Goal: Task Accomplishment & Management: Use online tool/utility

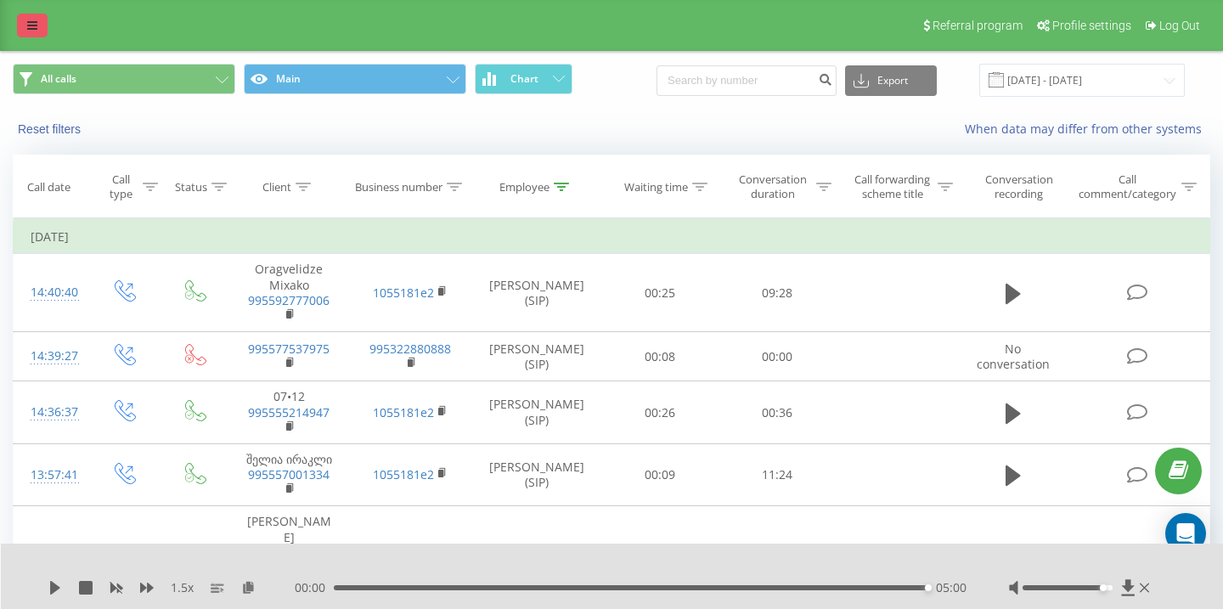
click at [32, 22] on icon at bounding box center [32, 26] width 10 height 12
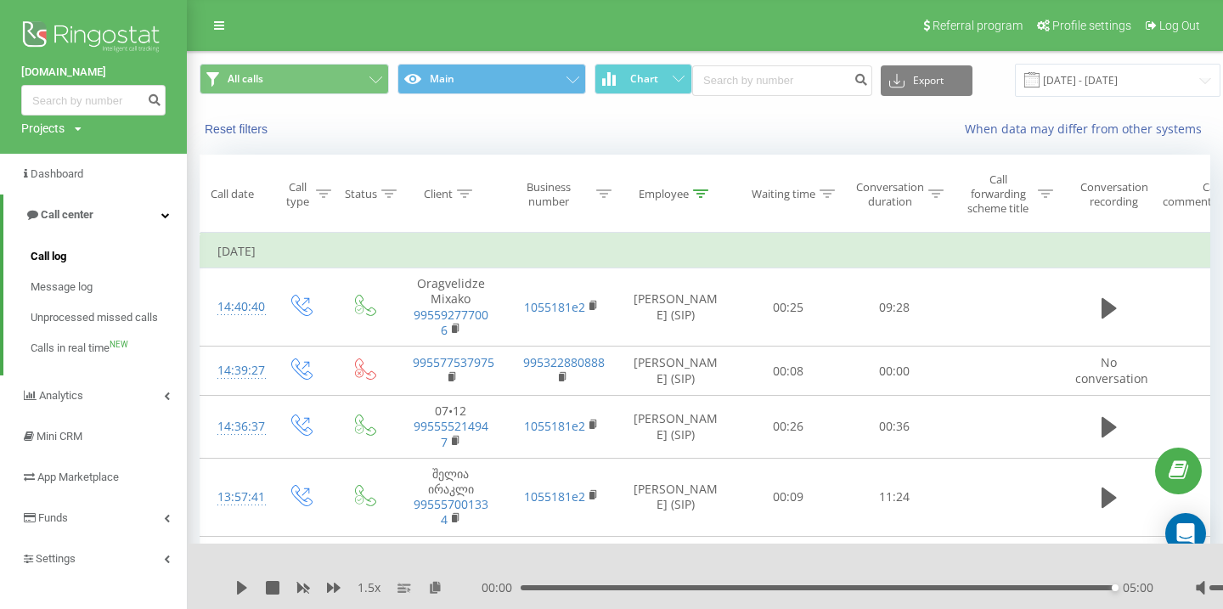
click at [66, 257] on span "Call log" at bounding box center [49, 256] width 36 height 17
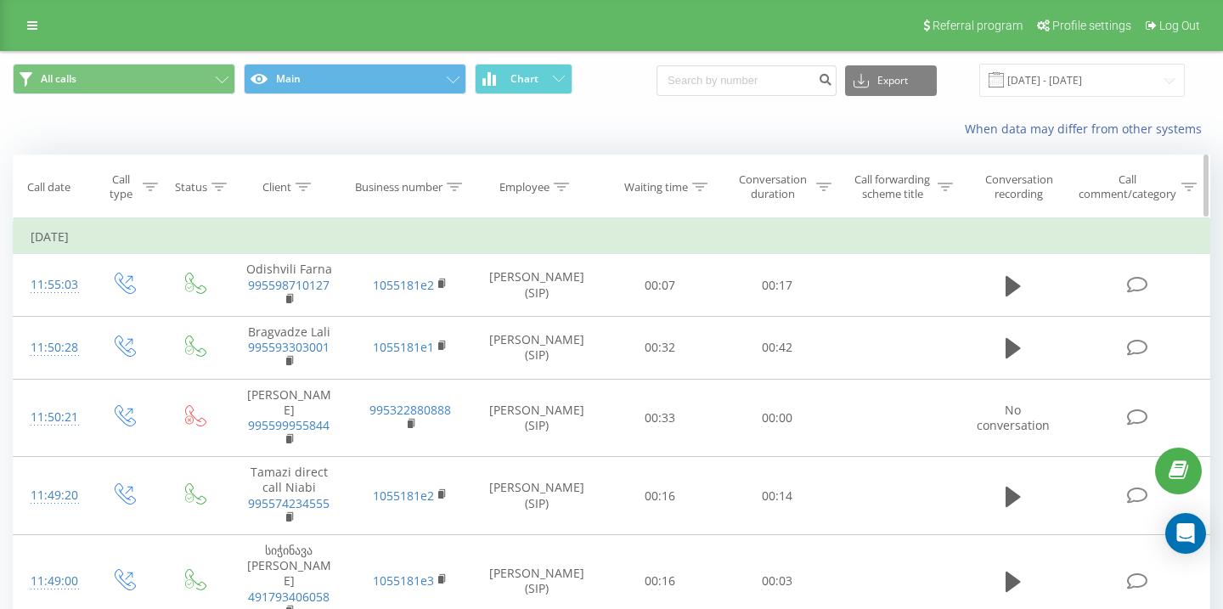
click at [563, 195] on th "Employee" at bounding box center [536, 186] width 131 height 63
click at [563, 190] on icon at bounding box center [561, 187] width 15 height 8
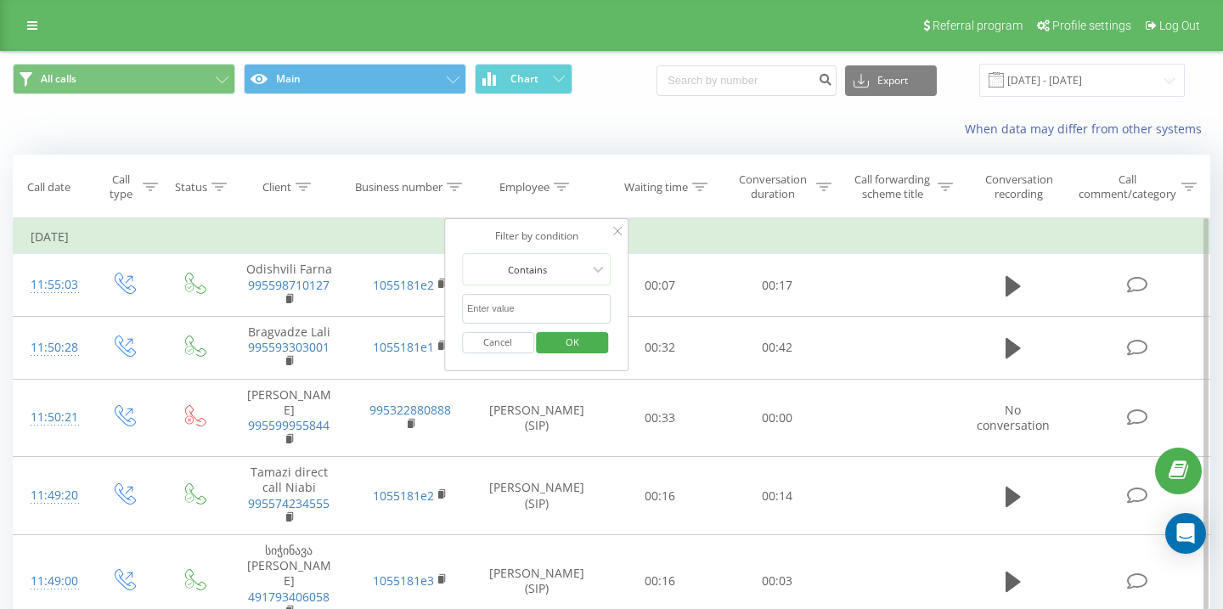
click at [543, 307] on input "text" at bounding box center [536, 309] width 149 height 30
click at [585, 342] on span "OK" at bounding box center [573, 342] width 48 height 26
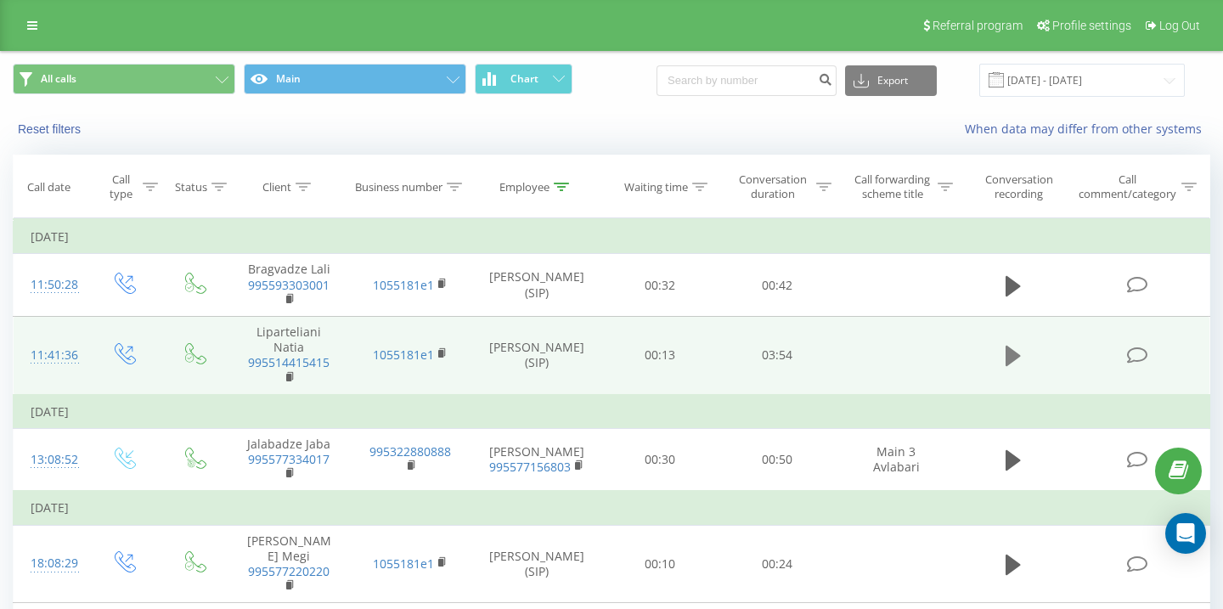
click at [1015, 357] on icon at bounding box center [1013, 356] width 15 height 20
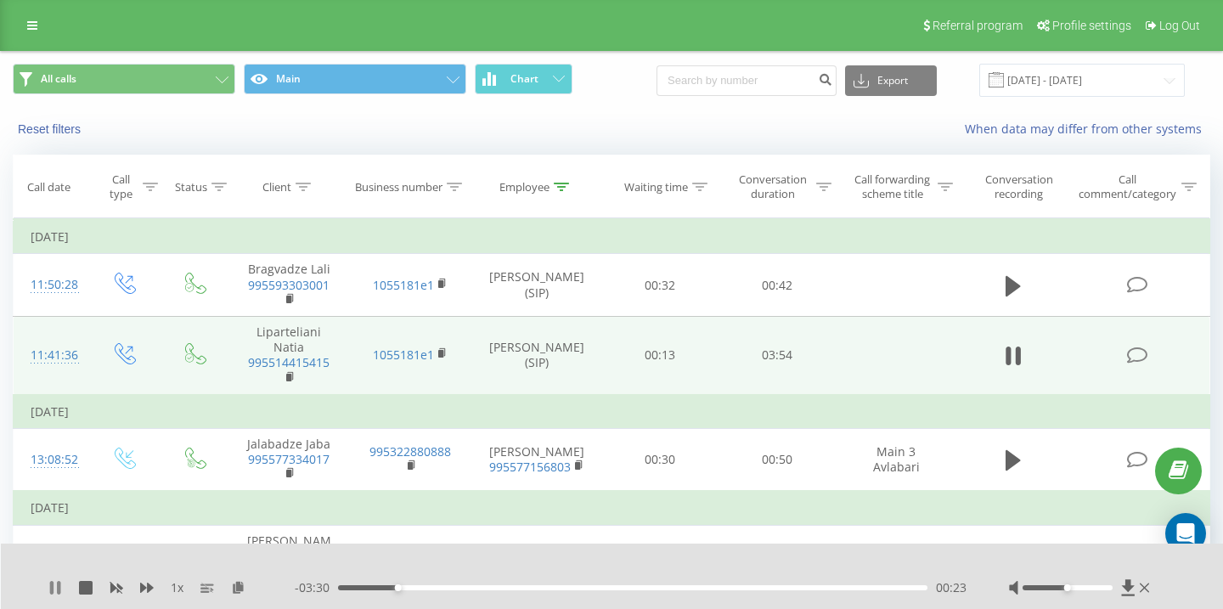
click at [60, 585] on icon at bounding box center [55, 588] width 14 height 14
click at [153, 589] on icon at bounding box center [147, 588] width 14 height 14
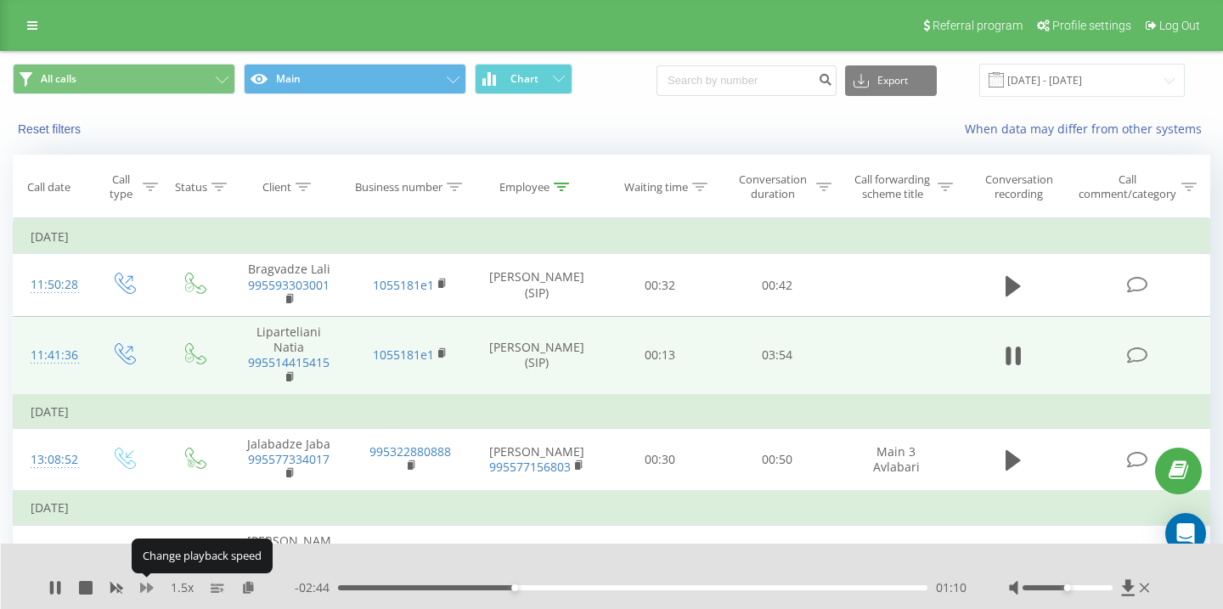
click at [153, 589] on icon at bounding box center [147, 588] width 14 height 14
click at [140, 587] on icon at bounding box center [147, 588] width 14 height 10
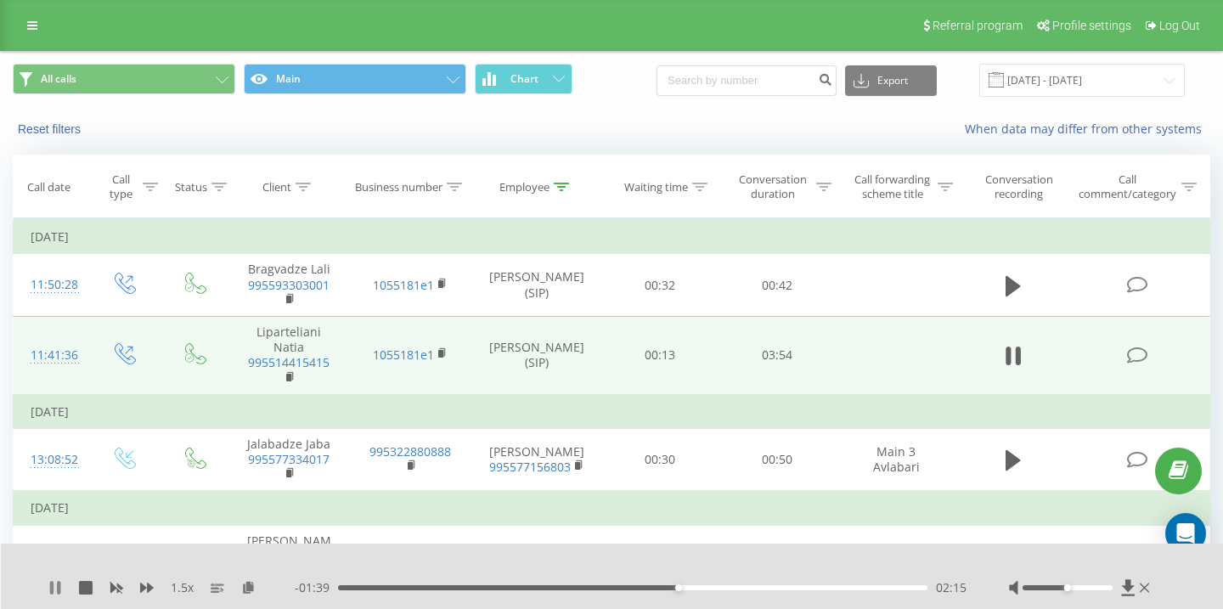
click at [53, 588] on icon at bounding box center [51, 588] width 3 height 14
click at [53, 589] on icon at bounding box center [55, 588] width 10 height 14
click at [687, 588] on div "02:18" at bounding box center [632, 587] width 589 height 5
click at [679, 588] on div "02:15" at bounding box center [632, 587] width 589 height 5
click at [672, 588] on div "02:16" at bounding box center [632, 587] width 589 height 5
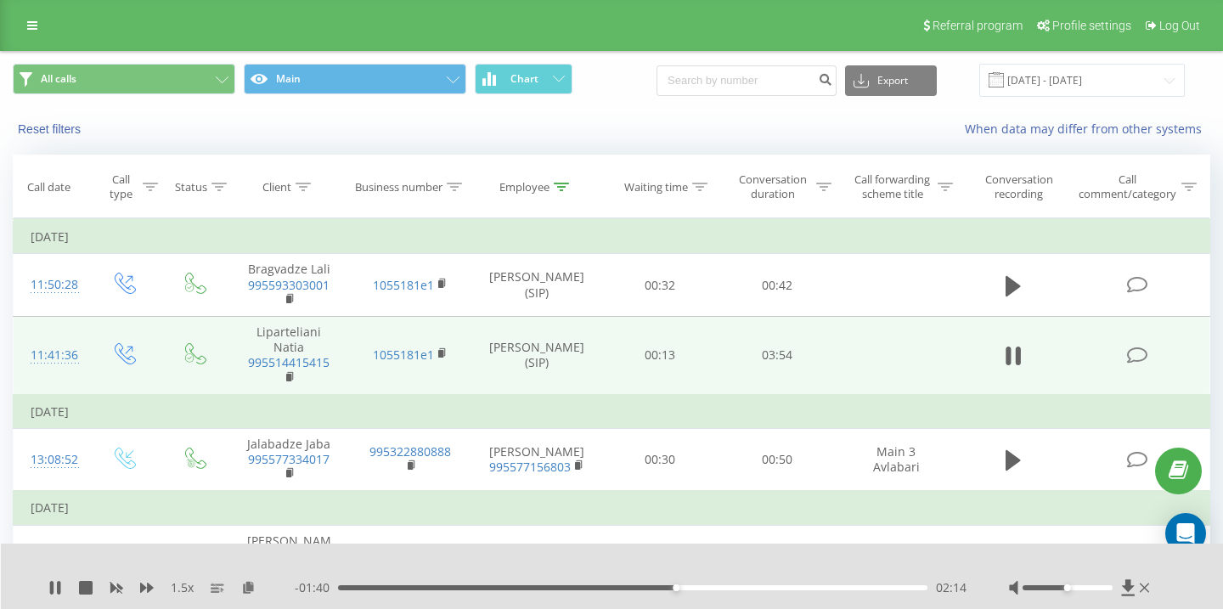
click at [668, 588] on div "02:14" at bounding box center [632, 587] width 589 height 5
click at [662, 588] on div "02:11" at bounding box center [632, 587] width 589 height 5
click at [651, 588] on div "02:10" at bounding box center [632, 587] width 589 height 5
click at [1102, 585] on div at bounding box center [1067, 587] width 89 height 5
click at [1108, 589] on div at bounding box center [1067, 587] width 89 height 5
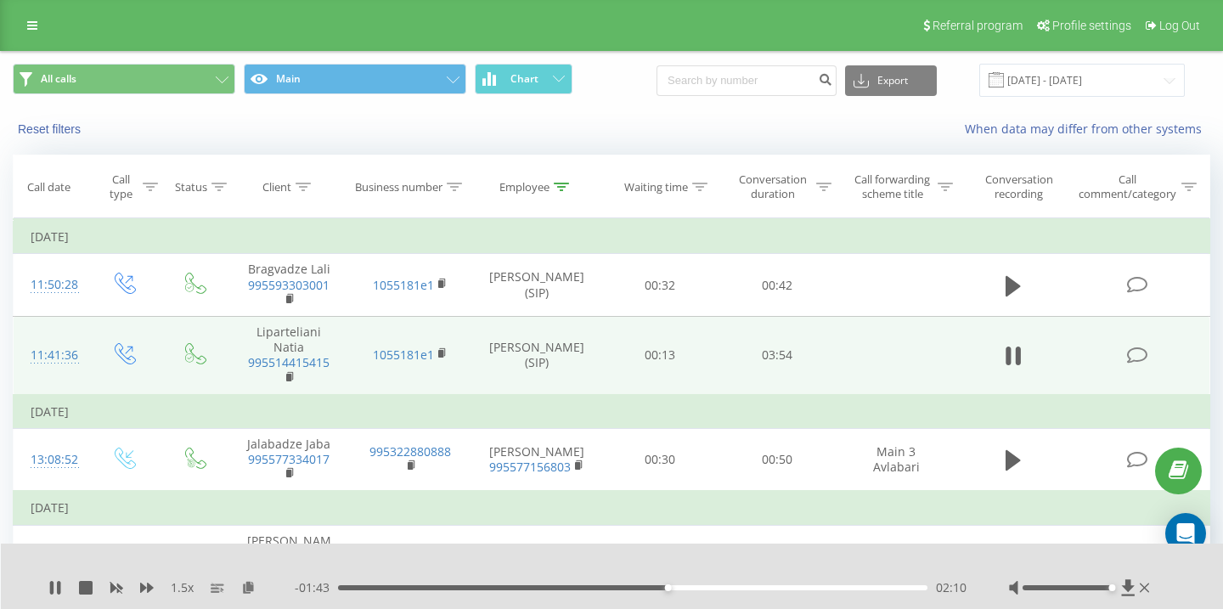
click at [683, 587] on div "02:10" at bounding box center [632, 587] width 589 height 5
click at [700, 588] on div "02:17" at bounding box center [632, 587] width 589 height 5
click at [713, 588] on div "02:24" at bounding box center [632, 587] width 589 height 5
click at [560, 189] on icon at bounding box center [561, 187] width 15 height 8
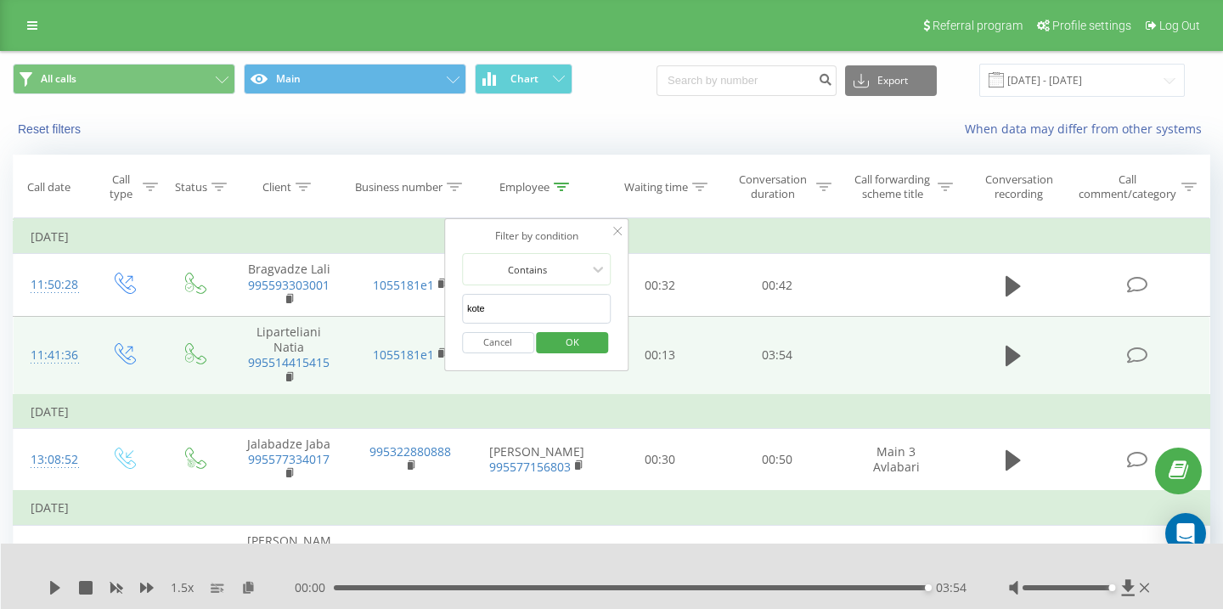
click at [533, 309] on input "kote" at bounding box center [536, 309] width 149 height 30
type input "ana ch"
click at [594, 350] on span "OK" at bounding box center [573, 342] width 48 height 26
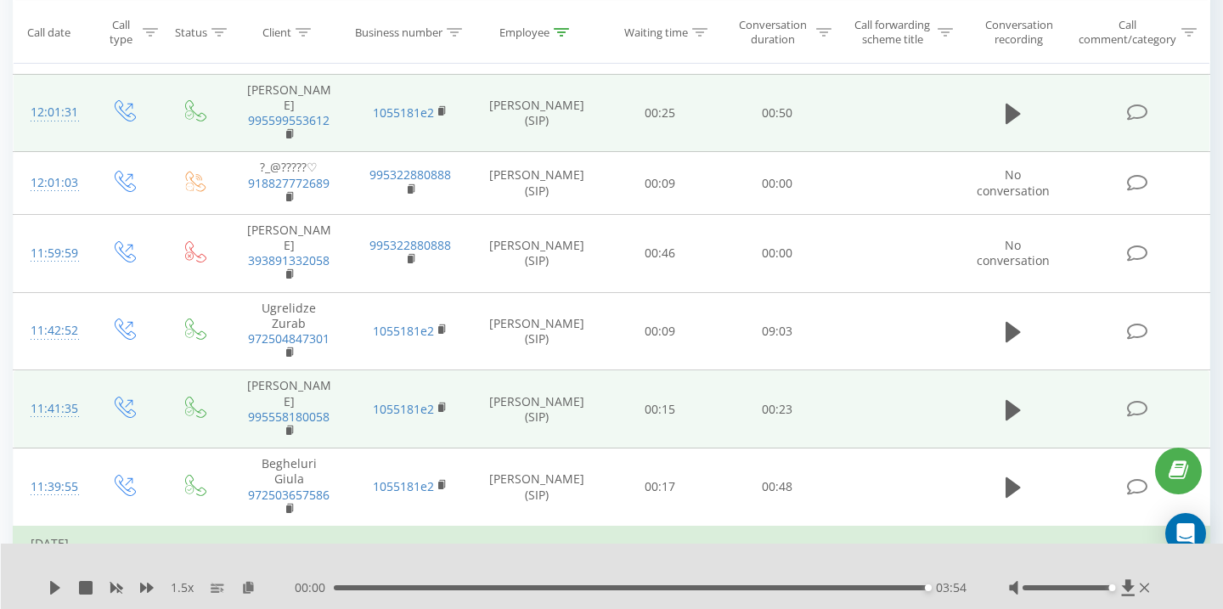
scroll to position [228, 0]
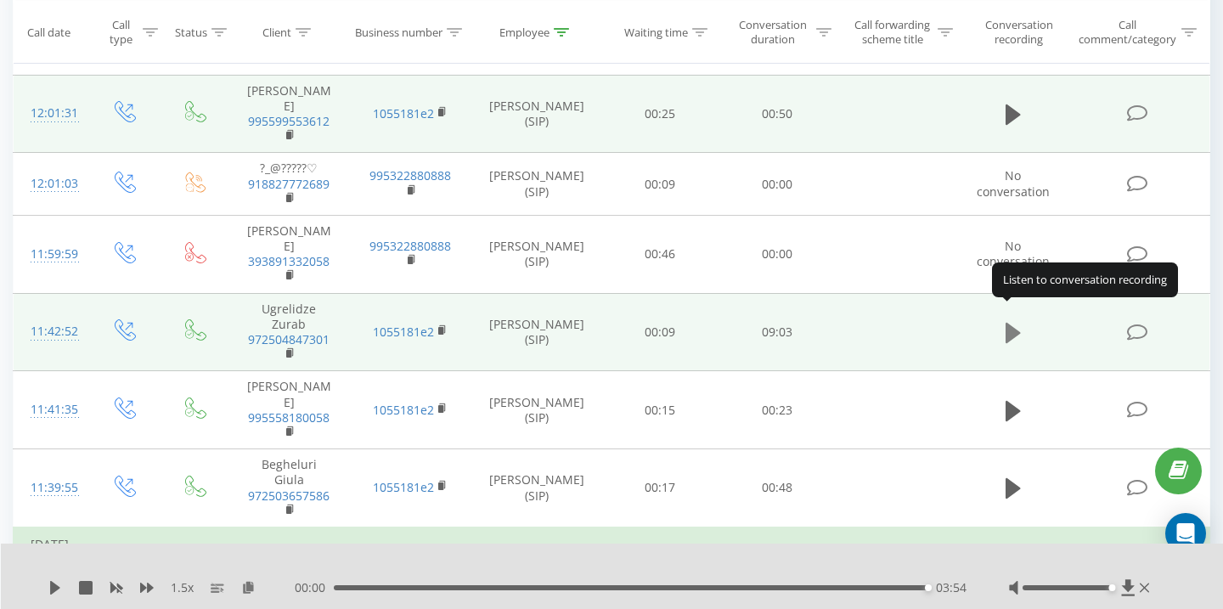
click at [1014, 323] on icon at bounding box center [1013, 333] width 15 height 20
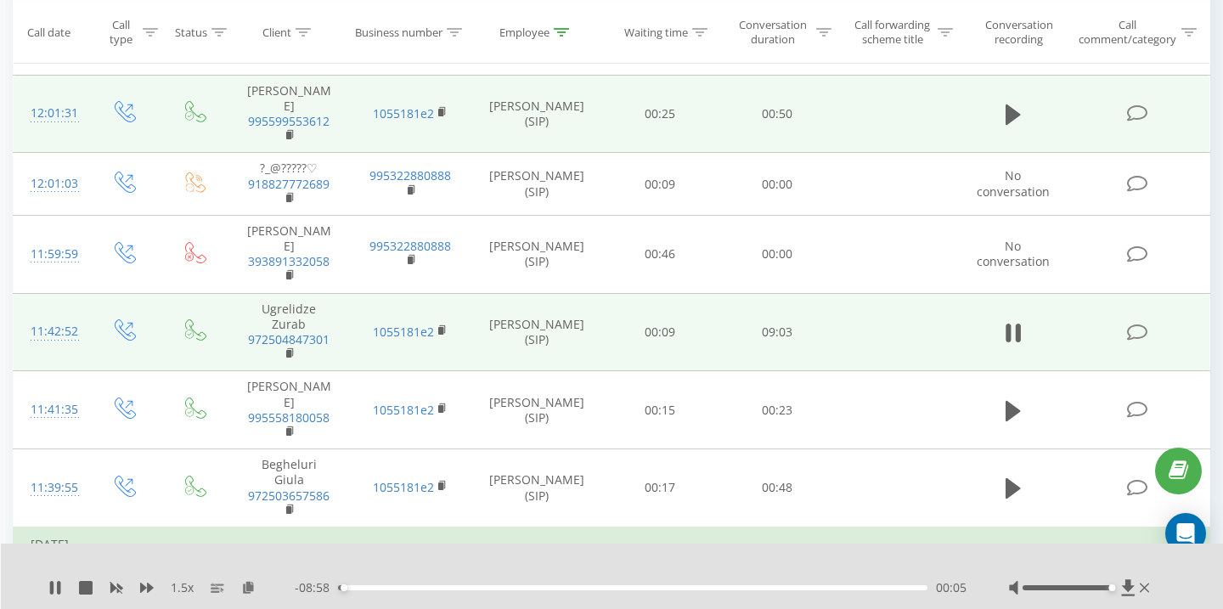
click at [902, 589] on div "00:05" at bounding box center [632, 587] width 589 height 5
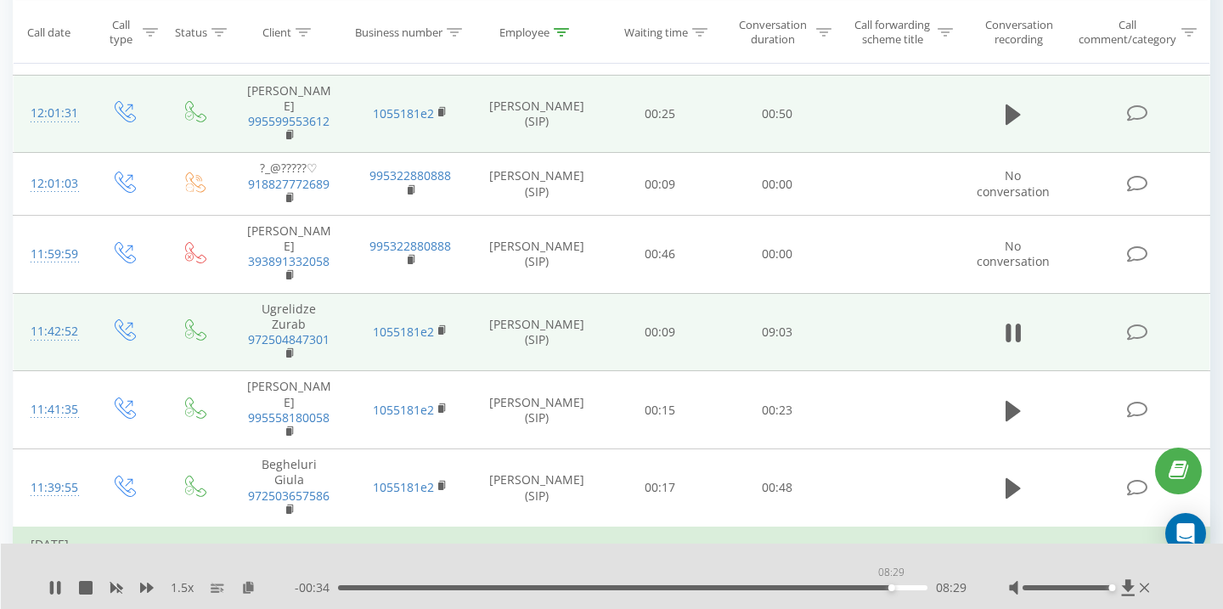
click at [891, 589] on div "08:29" at bounding box center [632, 587] width 589 height 5
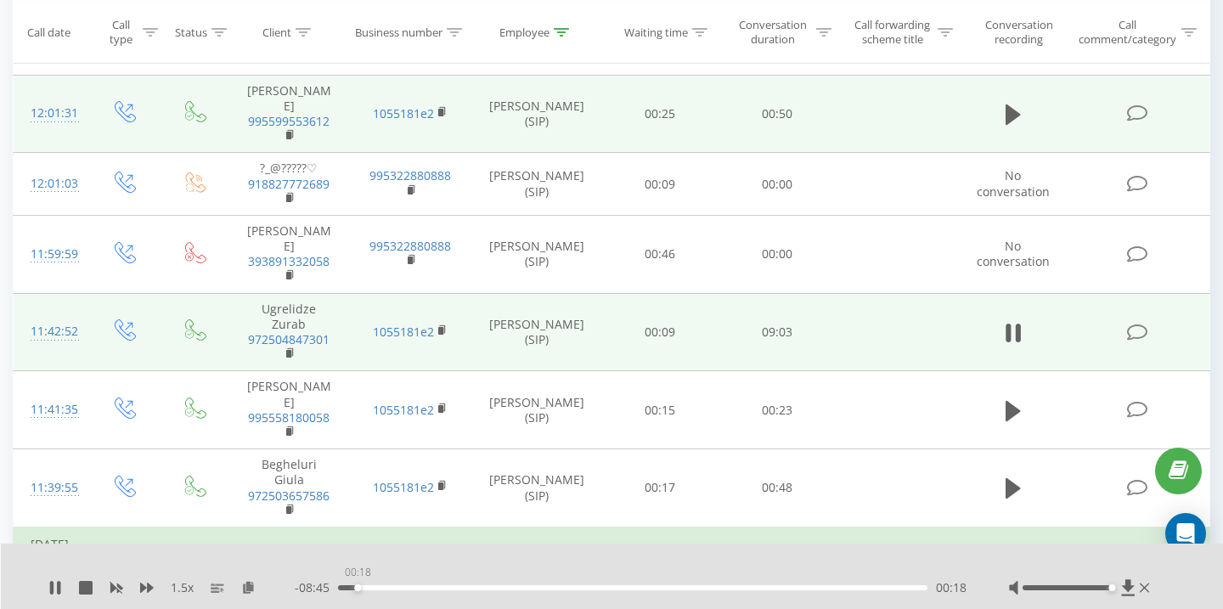
click at [357, 586] on div "00:18" at bounding box center [632, 587] width 589 height 5
click at [378, 586] on div "00:22" at bounding box center [632, 587] width 589 height 5
click at [363, 585] on div "00:38" at bounding box center [632, 587] width 589 height 5
click at [140, 588] on icon at bounding box center [147, 588] width 14 height 10
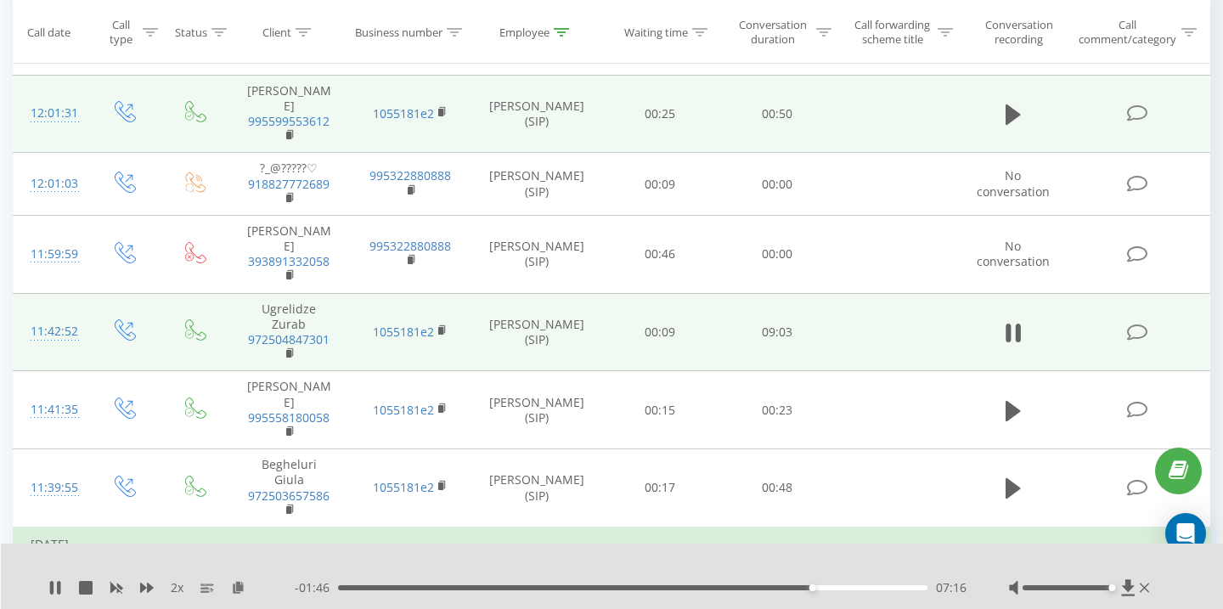
click at [816, 589] on div "07:16" at bounding box center [632, 587] width 589 height 5
click at [824, 589] on div "07:21" at bounding box center [632, 587] width 589 height 5
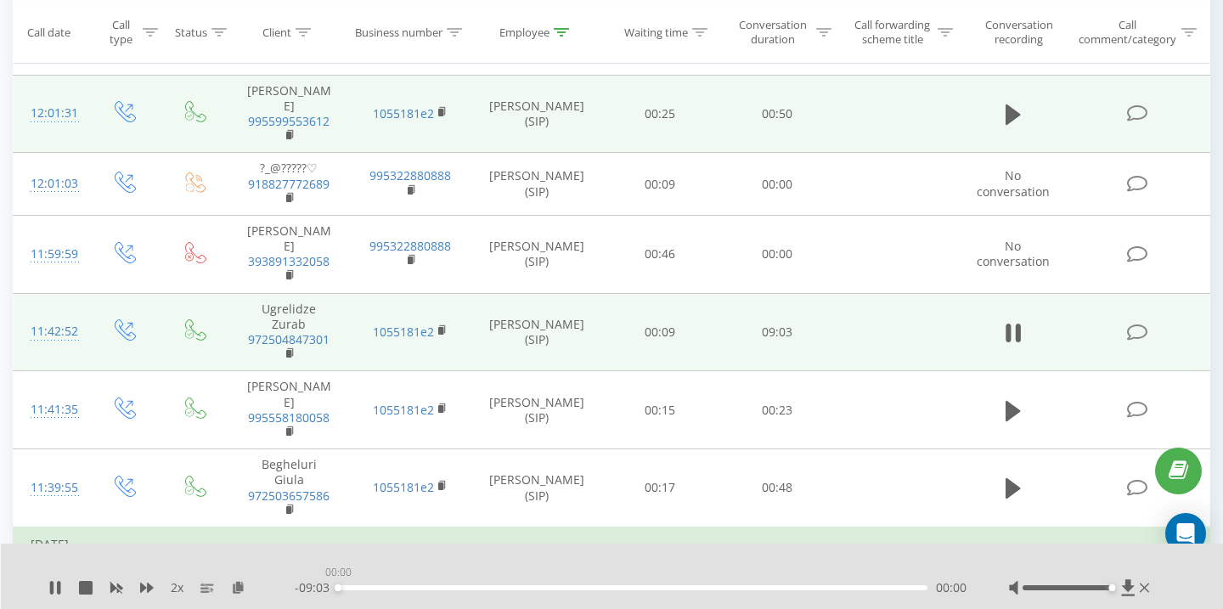
click at [834, 589] on div "00:00" at bounding box center [632, 587] width 589 height 5
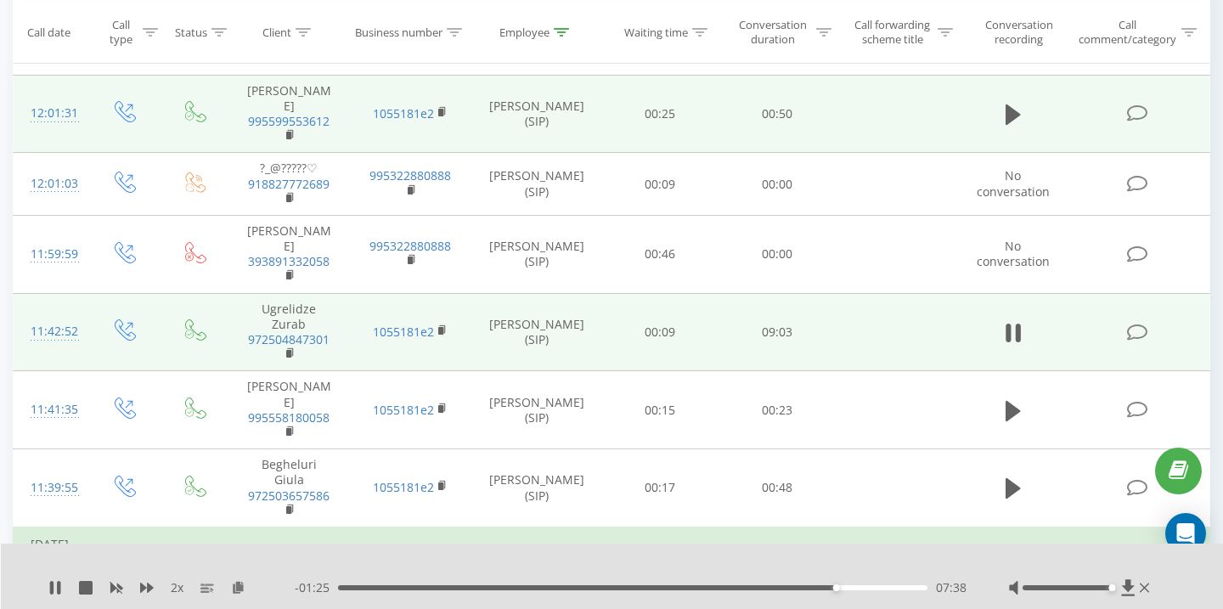
click at [847, 589] on div "07:38" at bounding box center [632, 587] width 589 height 5
click at [856, 589] on div "07:57" at bounding box center [632, 587] width 589 height 5
click at [859, 589] on div "07:58" at bounding box center [857, 587] width 7 height 7
click at [862, 589] on div "08:00" at bounding box center [859, 587] width 7 height 7
click at [869, 589] on div "08:05" at bounding box center [632, 587] width 589 height 5
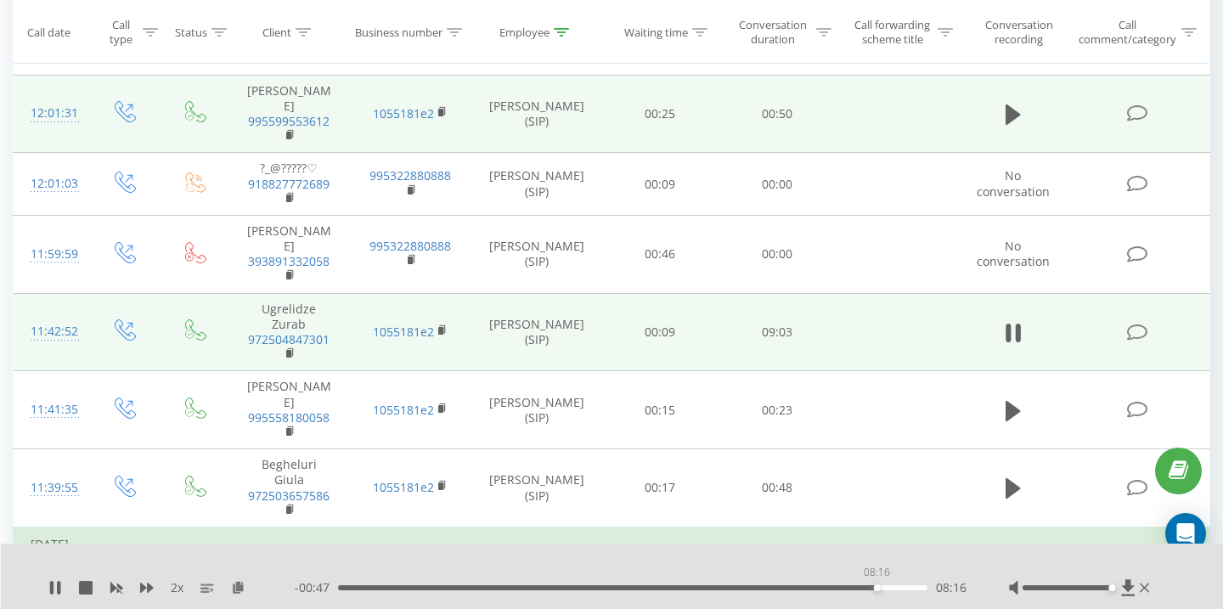
click at [876, 589] on div "08:16" at bounding box center [632, 587] width 589 height 5
click at [887, 588] on div "08:25" at bounding box center [632, 587] width 589 height 5
click at [901, 587] on div "08:38" at bounding box center [632, 587] width 589 height 5
click at [871, 588] on div "08:10" at bounding box center [632, 587] width 589 height 5
click at [904, 588] on div "08:41" at bounding box center [632, 587] width 589 height 5
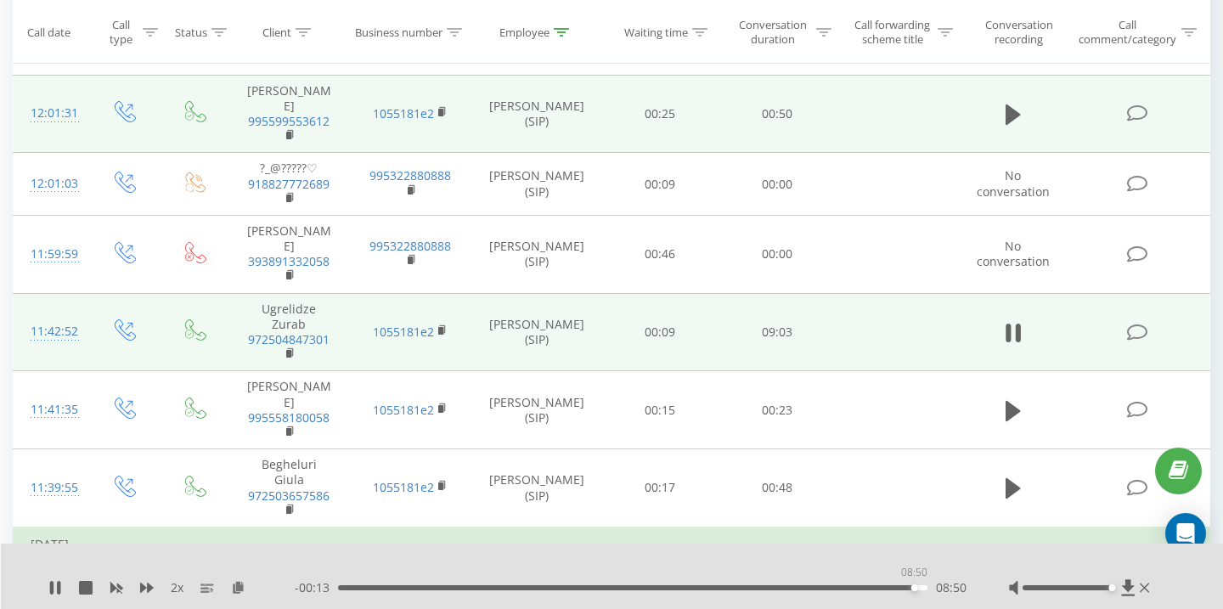
click at [914, 588] on div "08:50" at bounding box center [632, 587] width 589 height 5
click at [923, 588] on div "08:51" at bounding box center [632, 587] width 589 height 5
click at [53, 588] on icon at bounding box center [51, 588] width 3 height 14
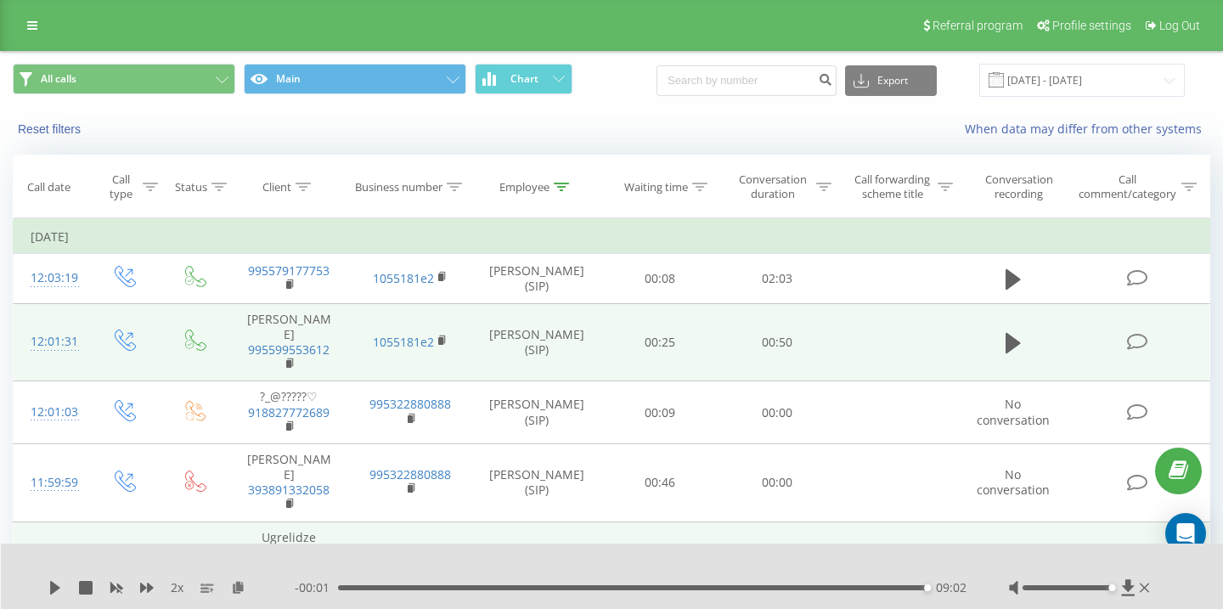
scroll to position [26, 0]
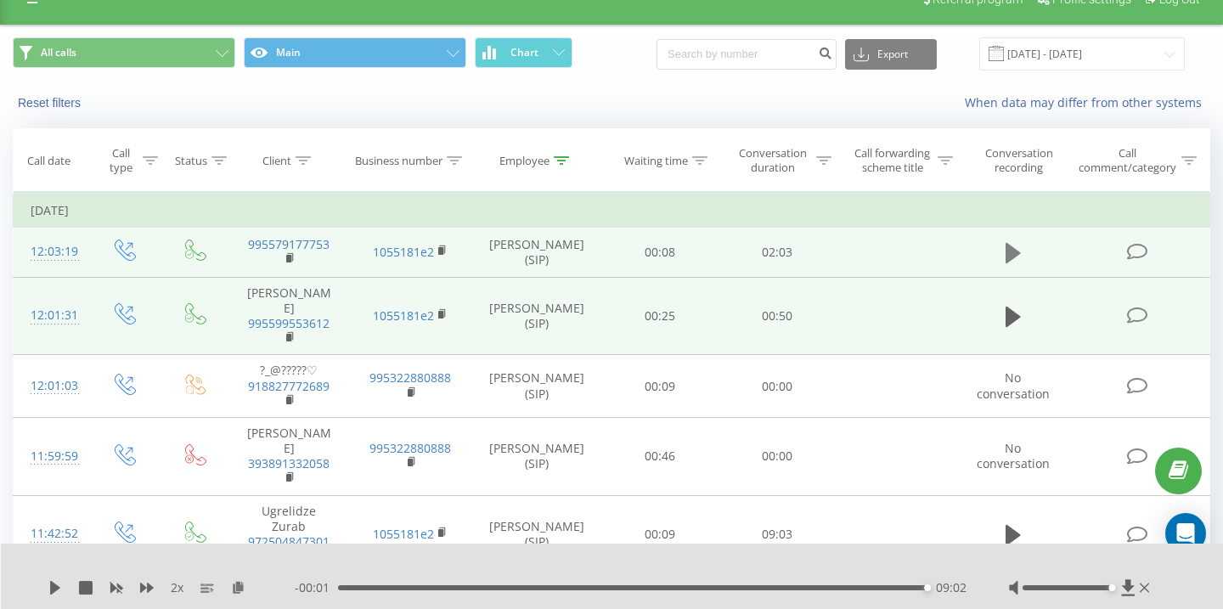
click at [1012, 251] on icon at bounding box center [1013, 253] width 15 height 20
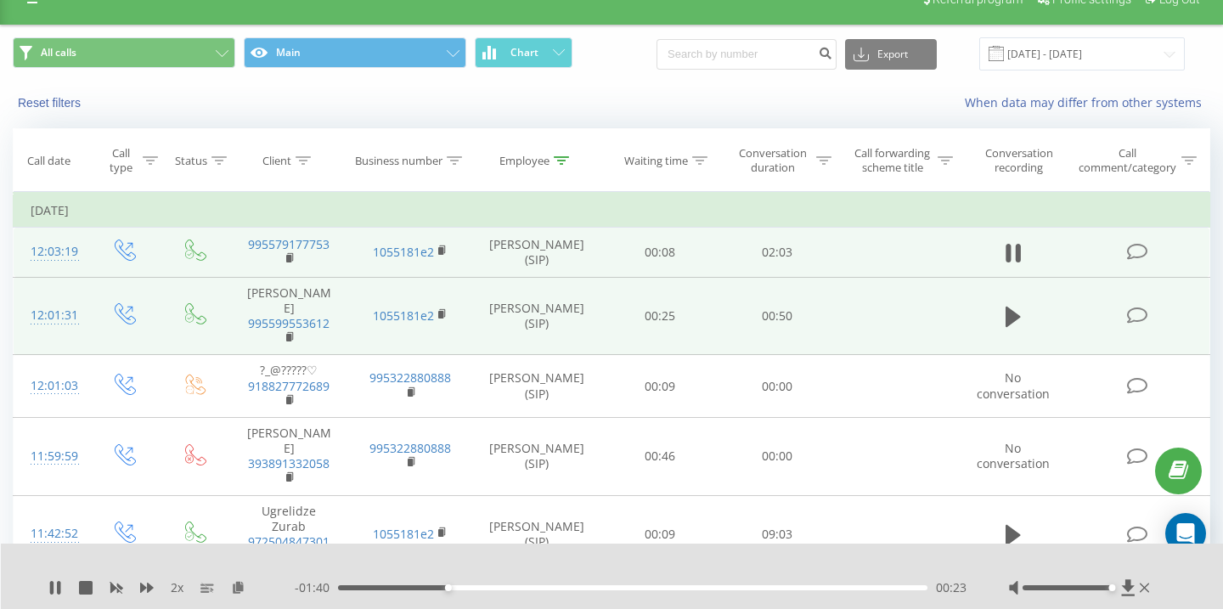
click at [155, 583] on div "2 x" at bounding box center [171, 587] width 246 height 17
click at [150, 587] on icon at bounding box center [147, 588] width 14 height 10
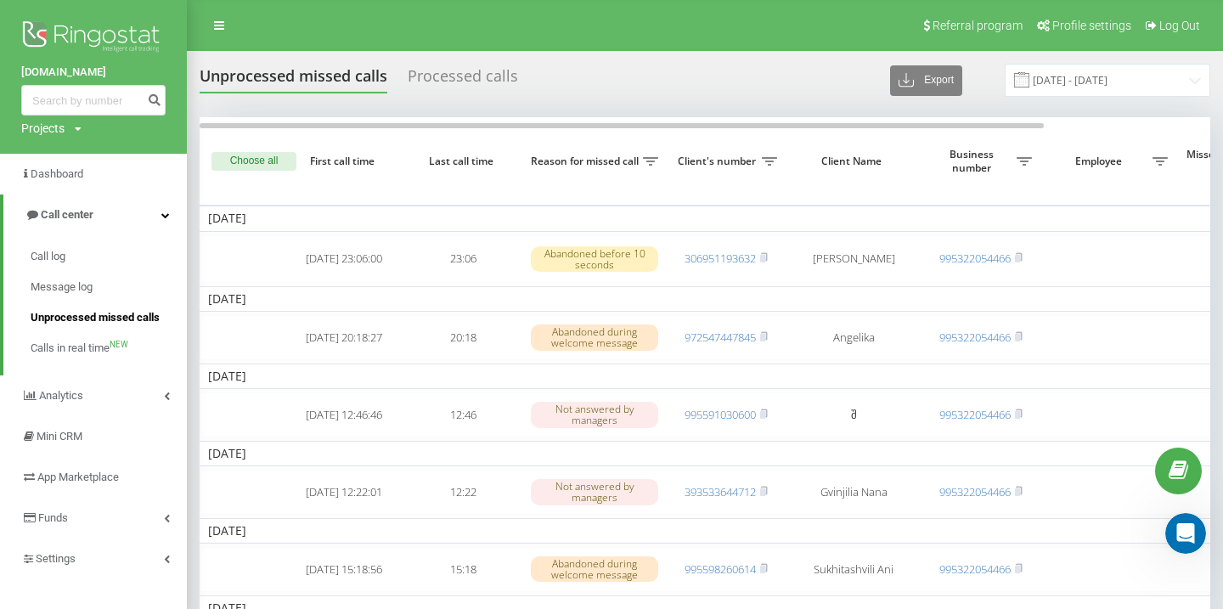
click at [114, 316] on span "Unprocessed missed calls" at bounding box center [95, 317] width 129 height 17
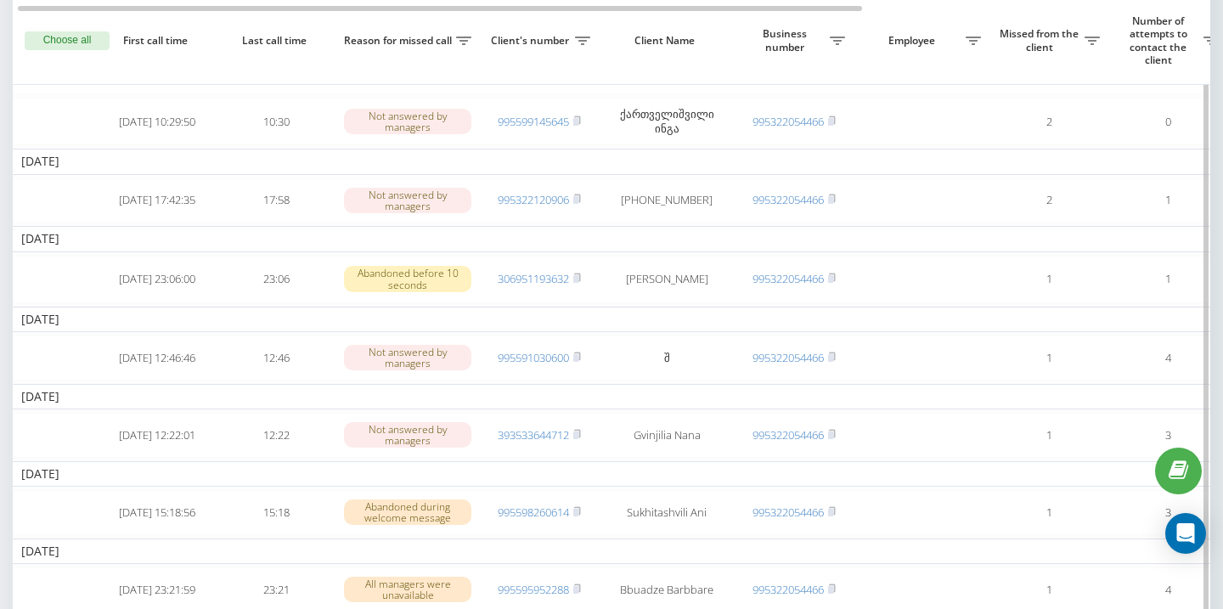
scroll to position [241, 0]
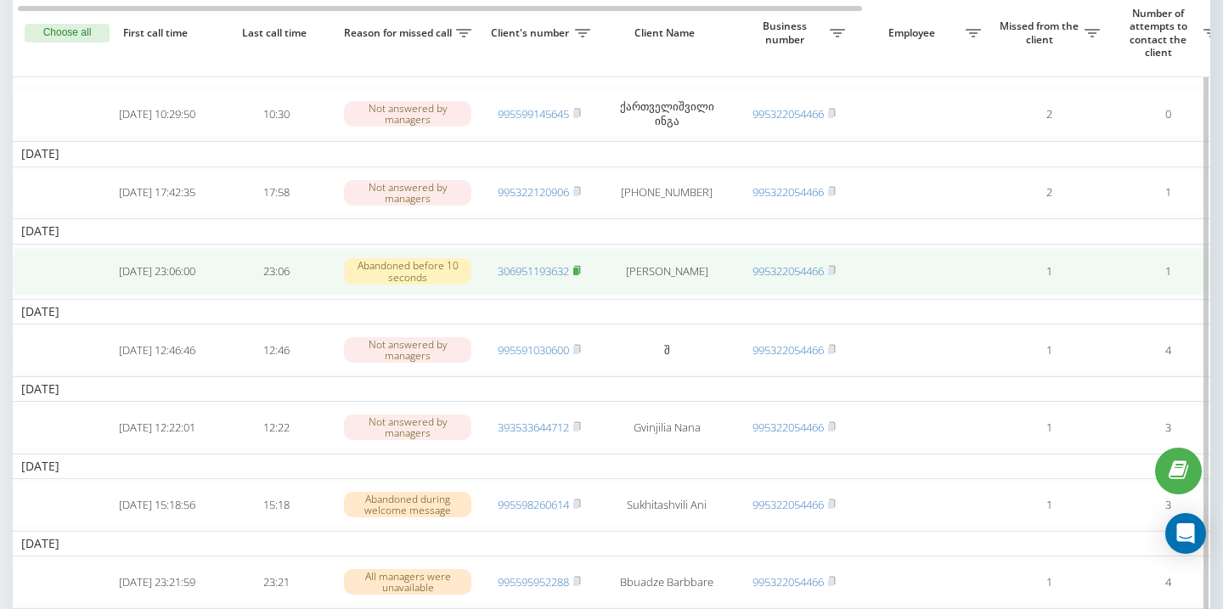
click at [578, 275] on rect at bounding box center [575, 272] width 5 height 8
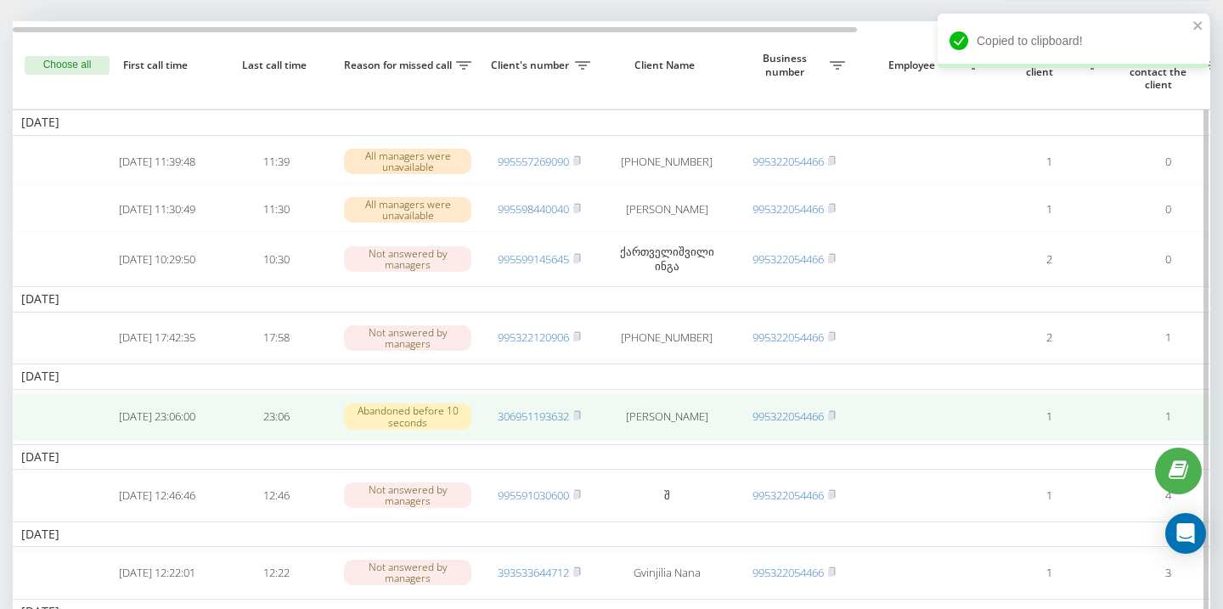
scroll to position [66, 0]
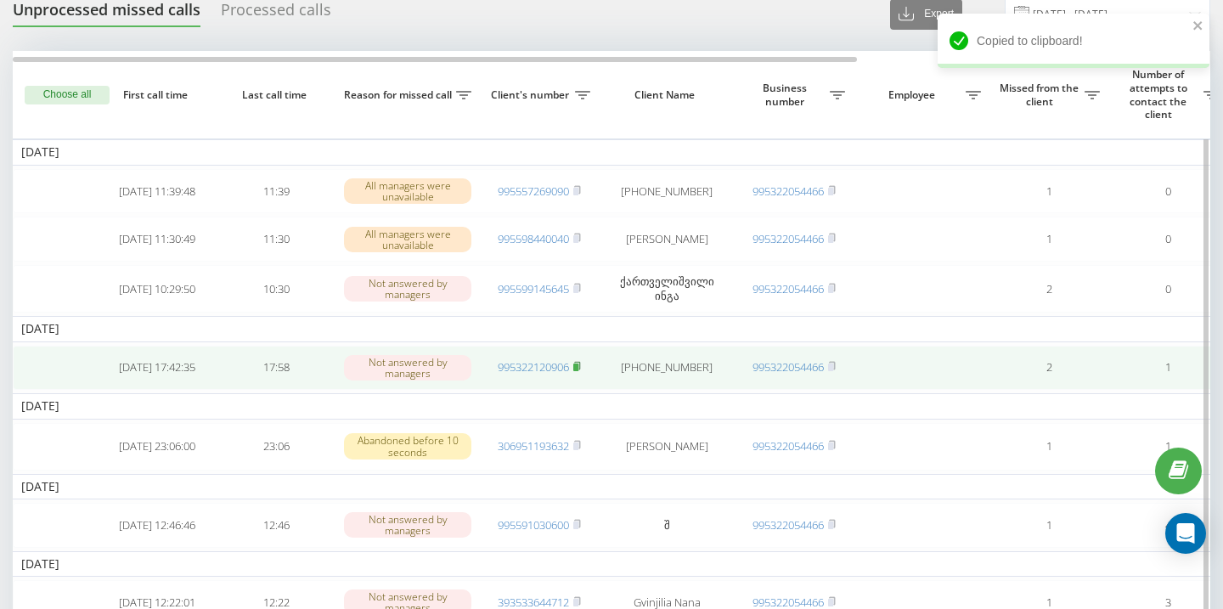
click at [578, 371] on rect at bounding box center [575, 368] width 5 height 8
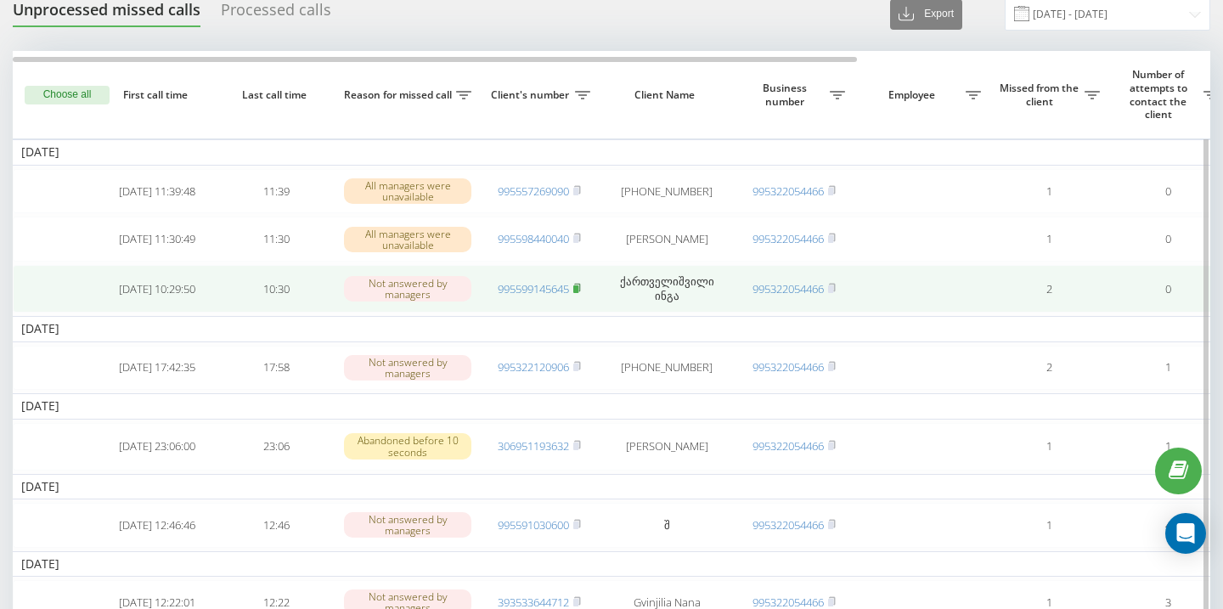
click at [578, 290] on rect at bounding box center [575, 289] width 5 height 8
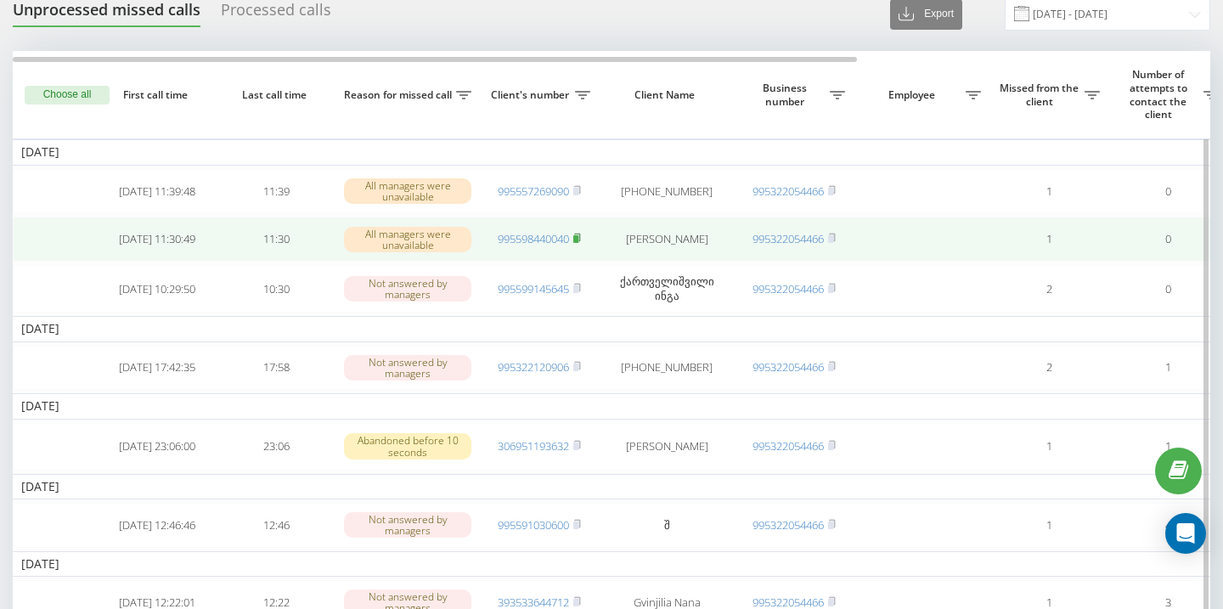
click at [578, 240] on rect at bounding box center [575, 239] width 5 height 8
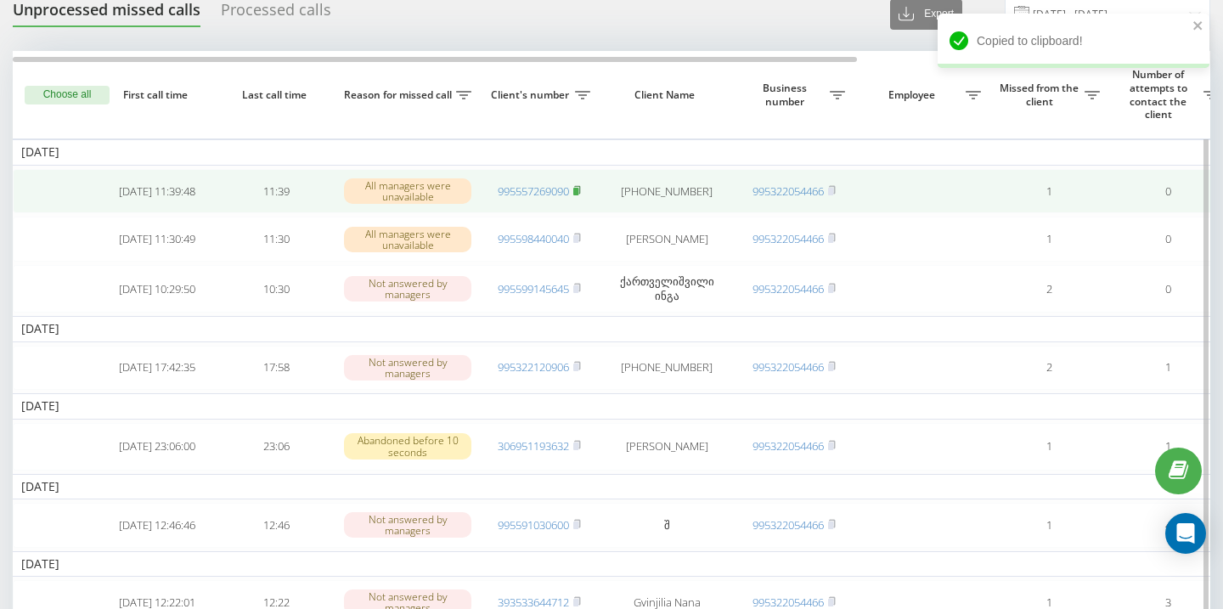
click at [578, 189] on rect at bounding box center [575, 192] width 5 height 8
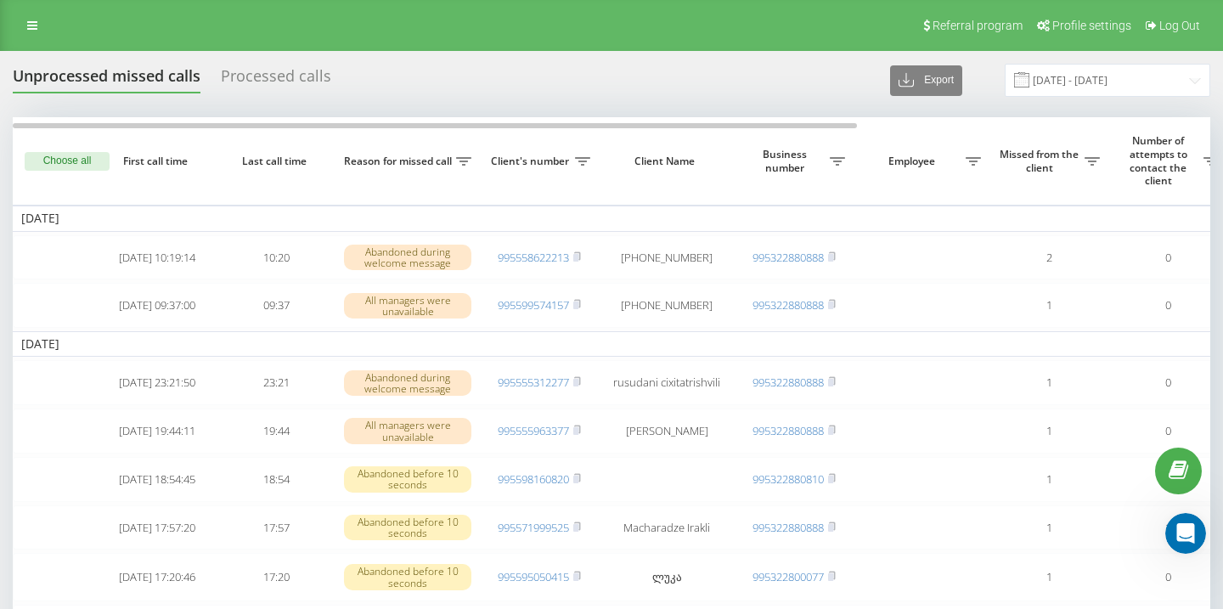
click at [14, 37] on div "Referral program Profile settings Log Out" at bounding box center [611, 25] width 1223 height 51
click at [30, 26] on icon at bounding box center [32, 26] width 10 height 12
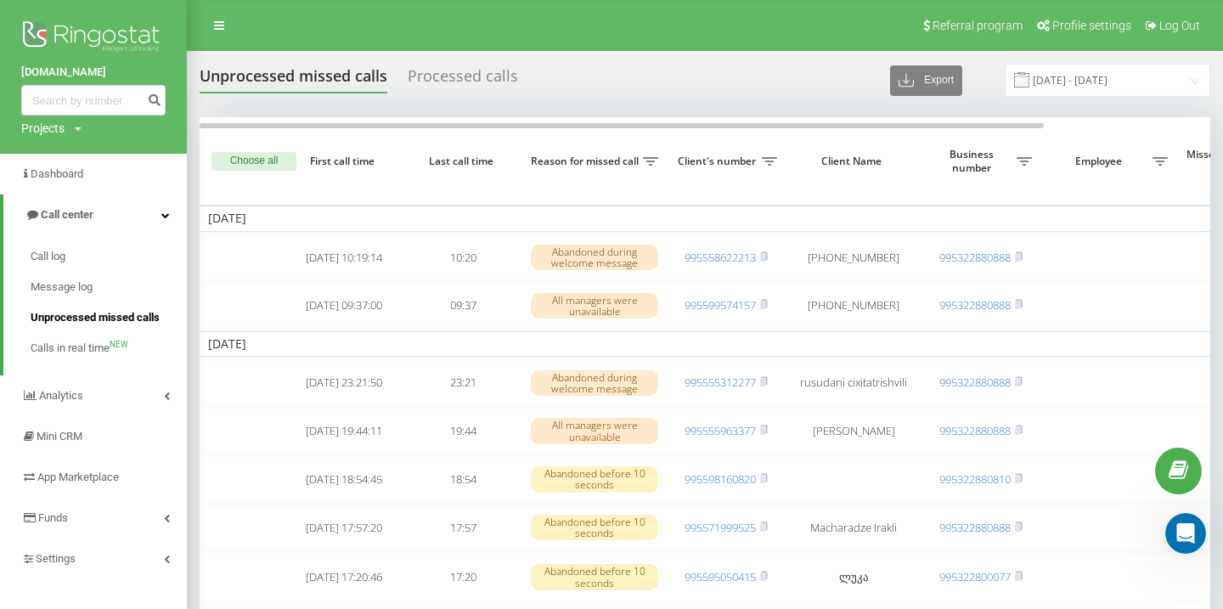
click at [114, 318] on span "Unprocessed missed calls" at bounding box center [95, 317] width 129 height 17
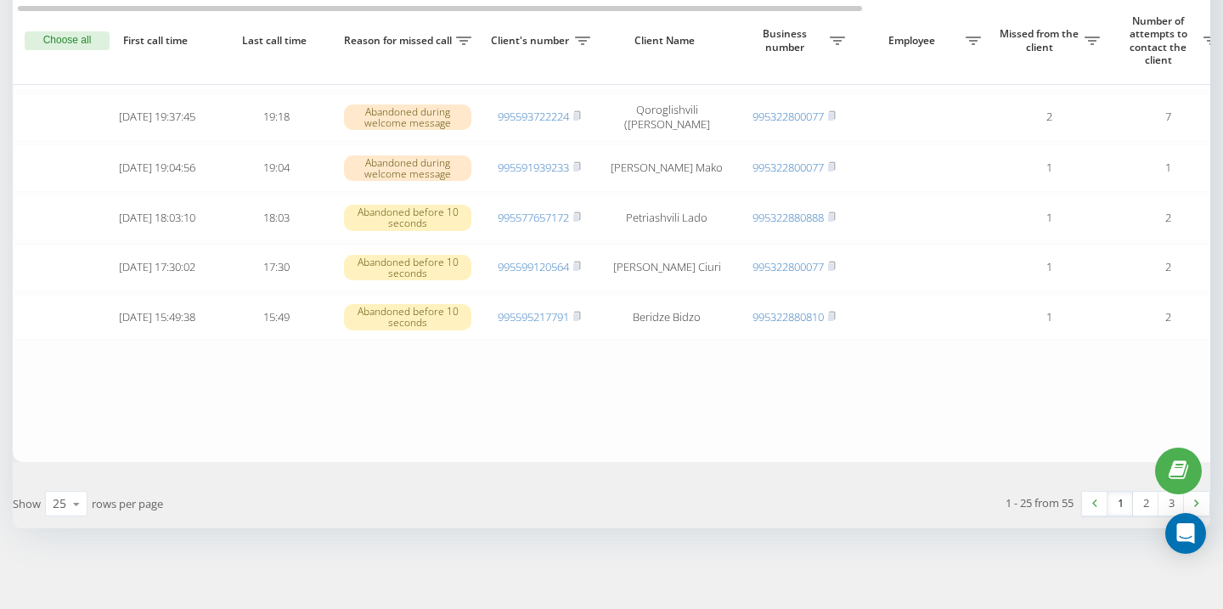
scroll to position [1287, 0]
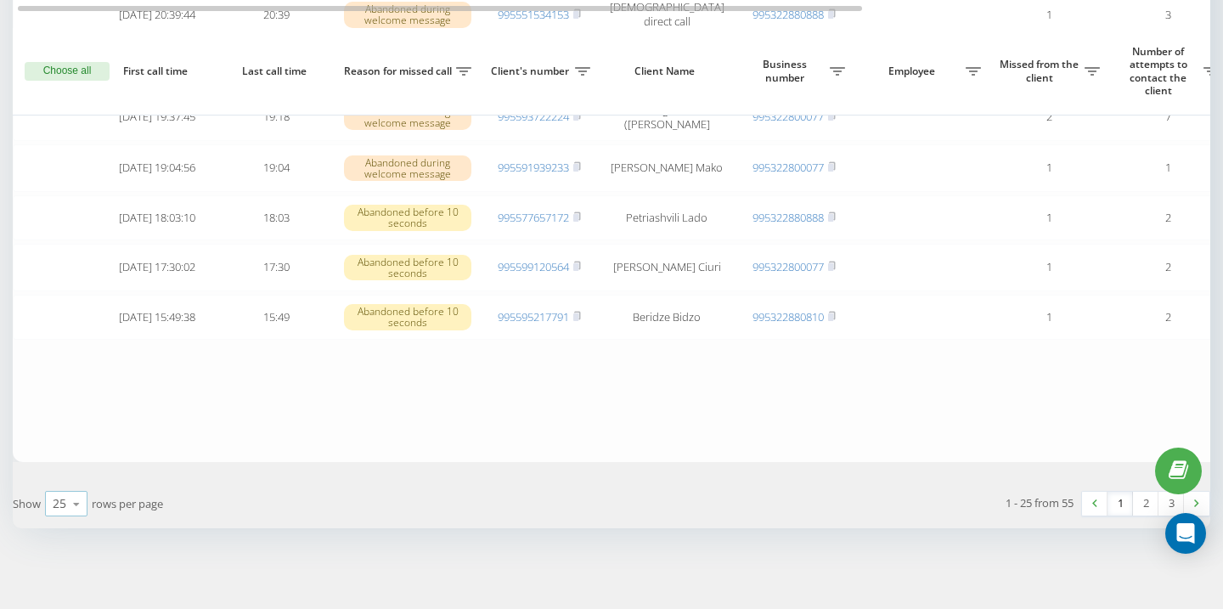
click at [70, 504] on icon at bounding box center [76, 504] width 25 height 33
click at [72, 459] on div "50" at bounding box center [66, 454] width 41 height 25
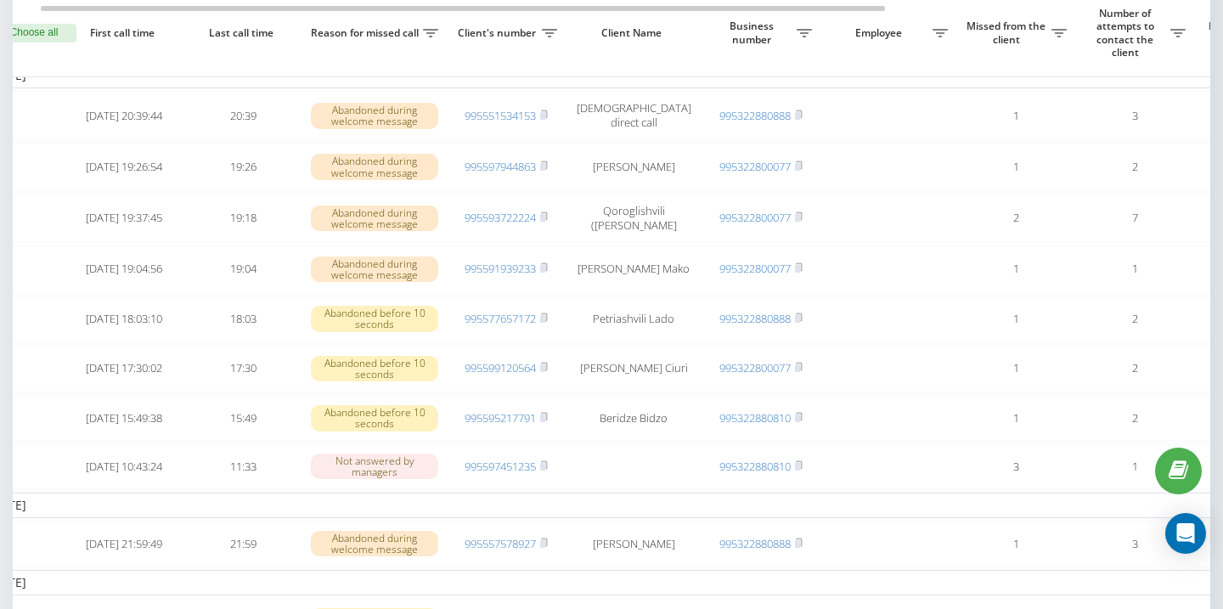
scroll to position [0, 32]
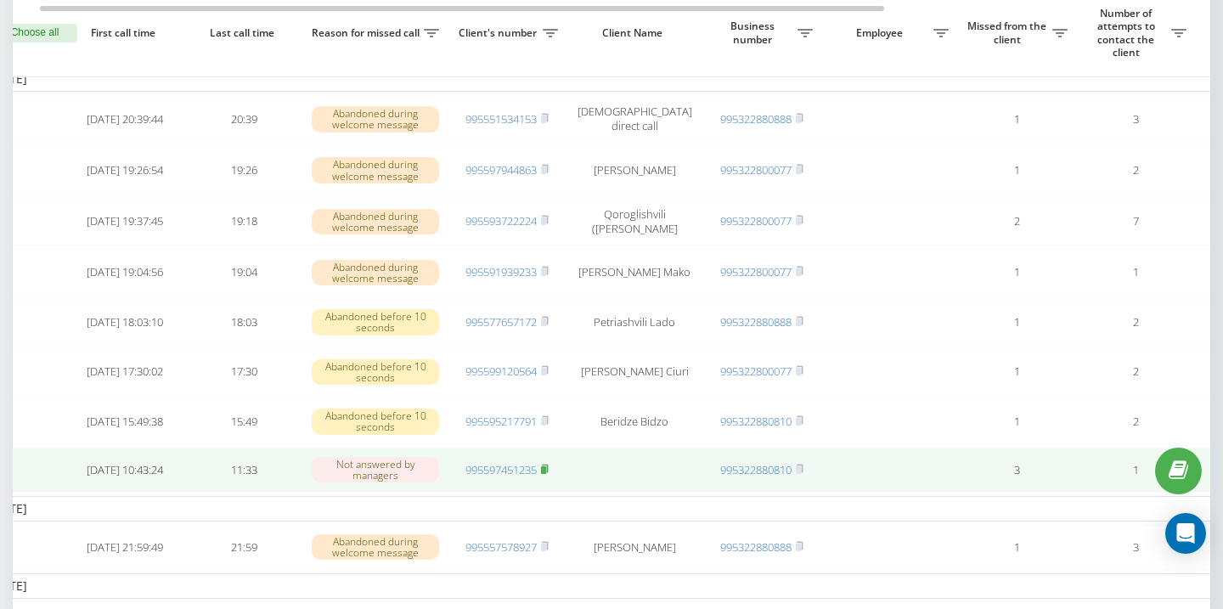
click at [549, 474] on icon at bounding box center [545, 469] width 8 height 10
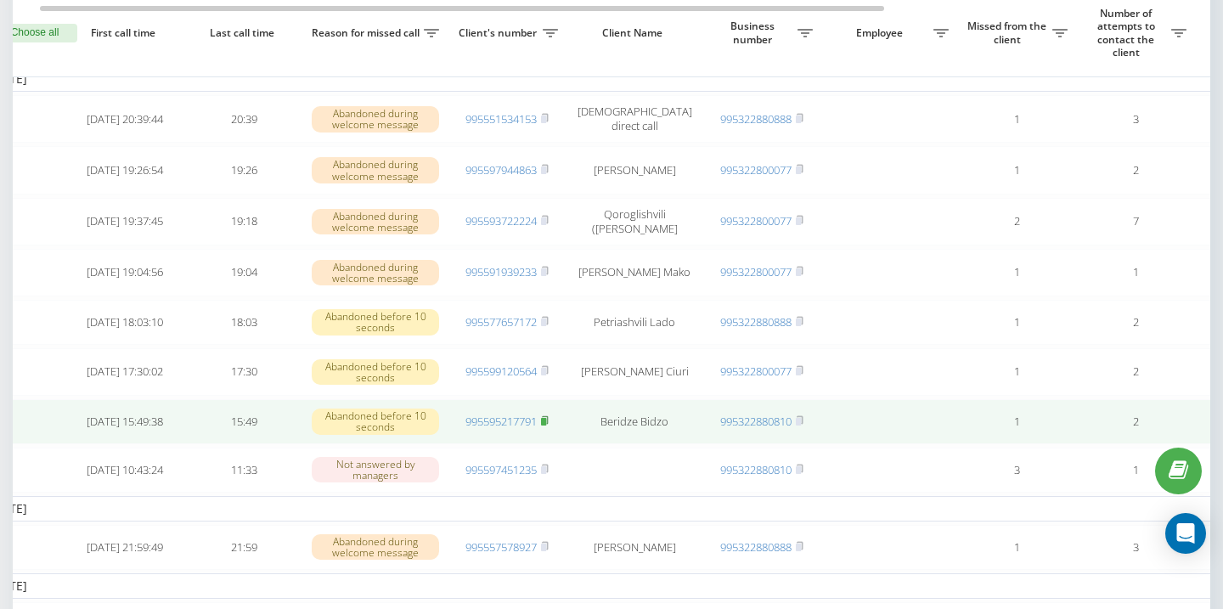
click at [549, 426] on icon at bounding box center [545, 420] width 8 height 10
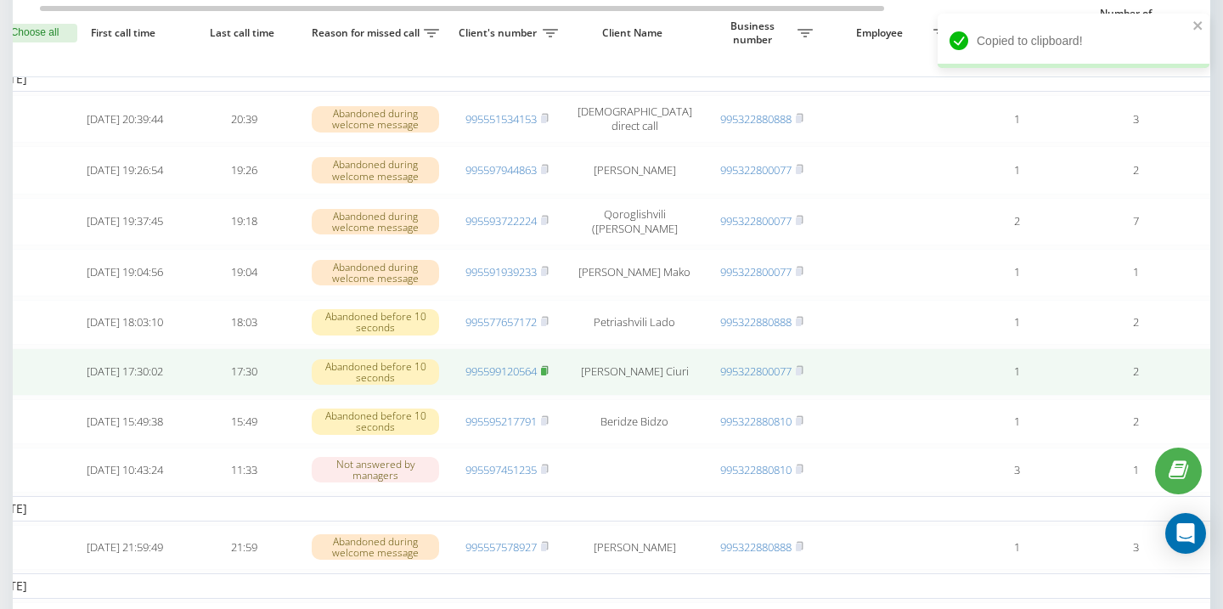
click at [546, 375] on rect at bounding box center [543, 372] width 5 height 8
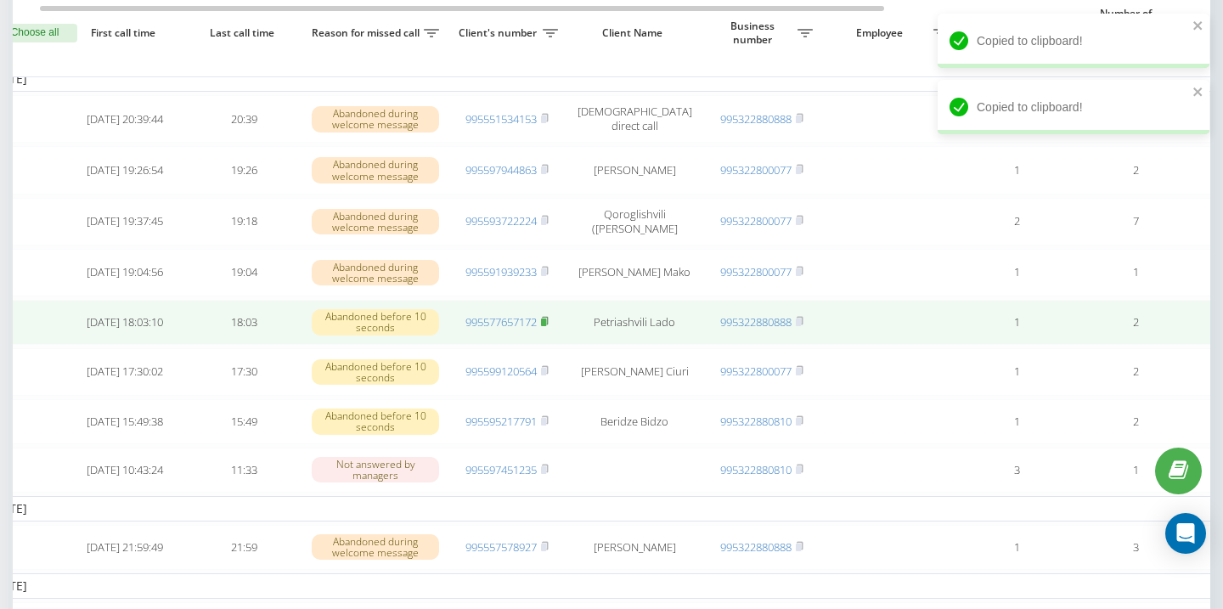
click at [546, 326] on rect at bounding box center [543, 322] width 5 height 8
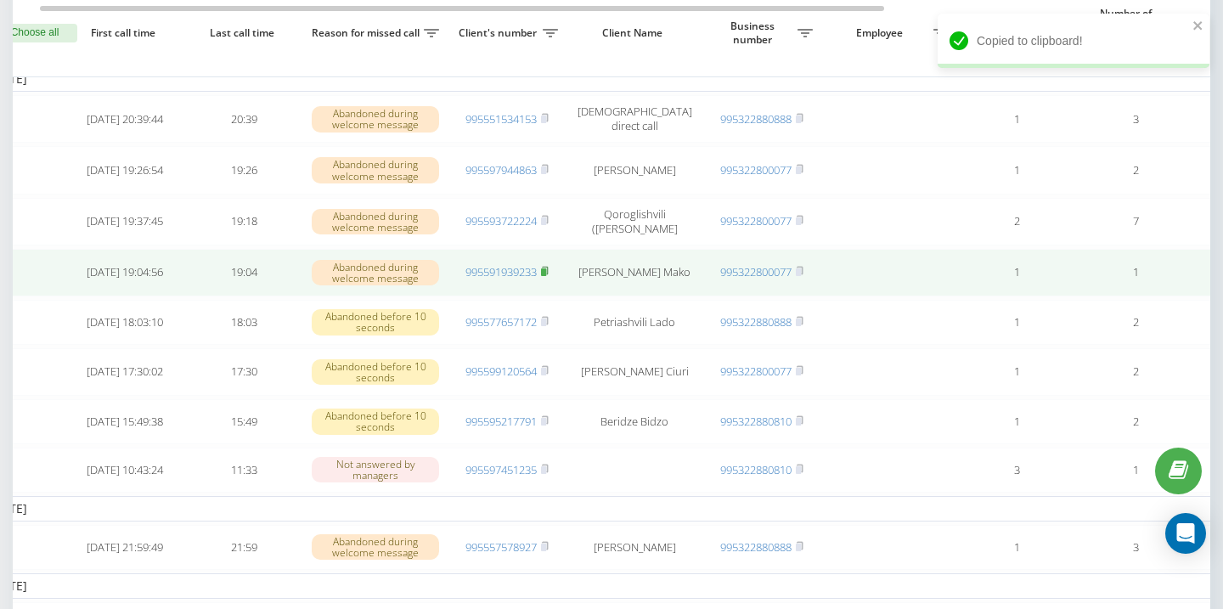
click at [546, 276] on rect at bounding box center [543, 272] width 5 height 8
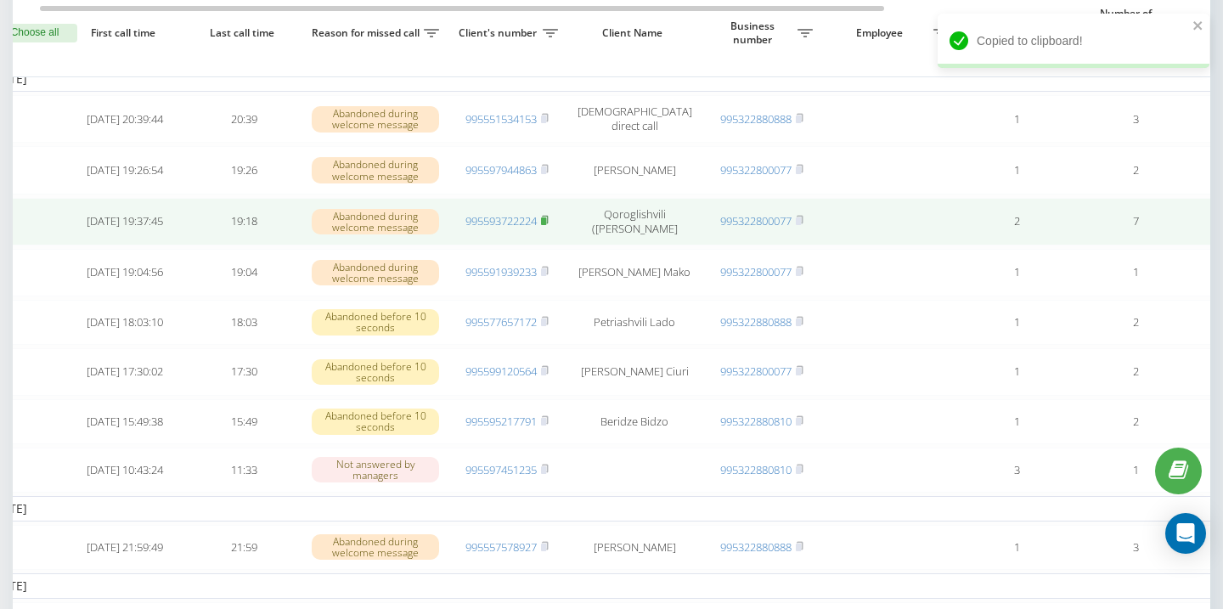
click at [545, 225] on rect at bounding box center [543, 221] width 5 height 8
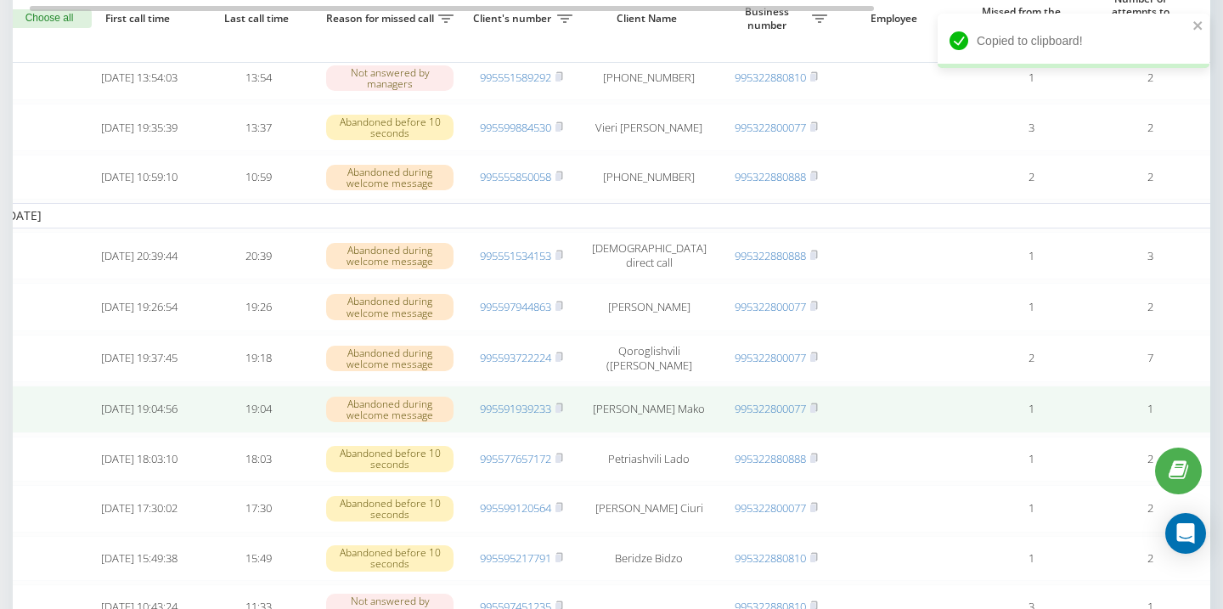
scroll to position [988, 0]
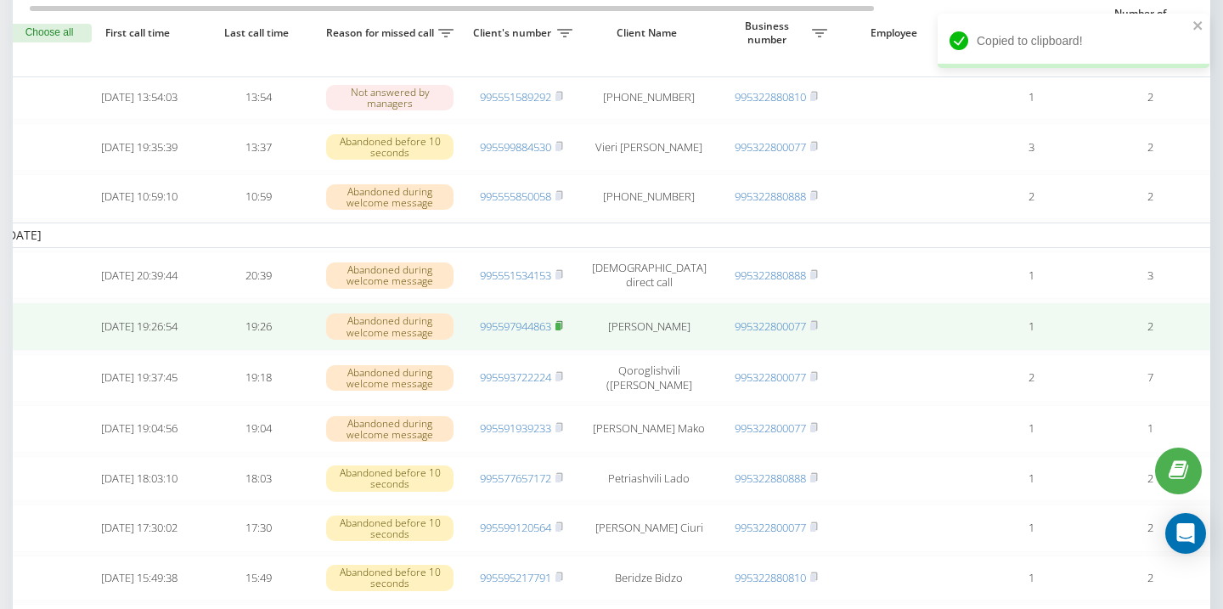
click at [561, 330] on rect at bounding box center [557, 327] width 5 height 8
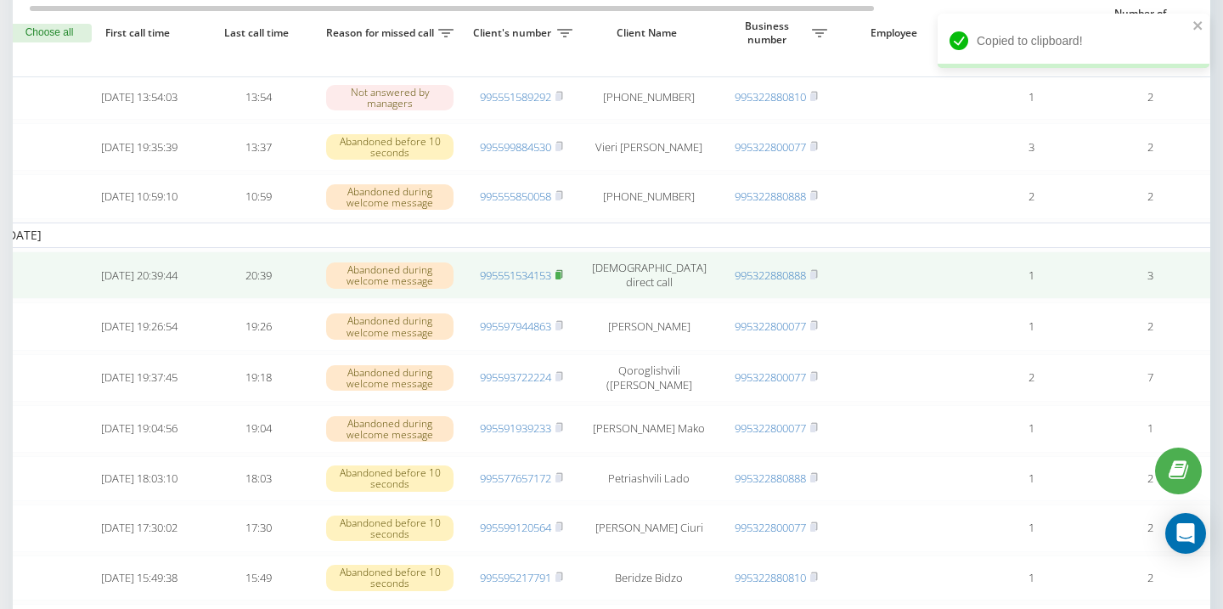
click at [561, 279] on rect at bounding box center [557, 276] width 5 height 8
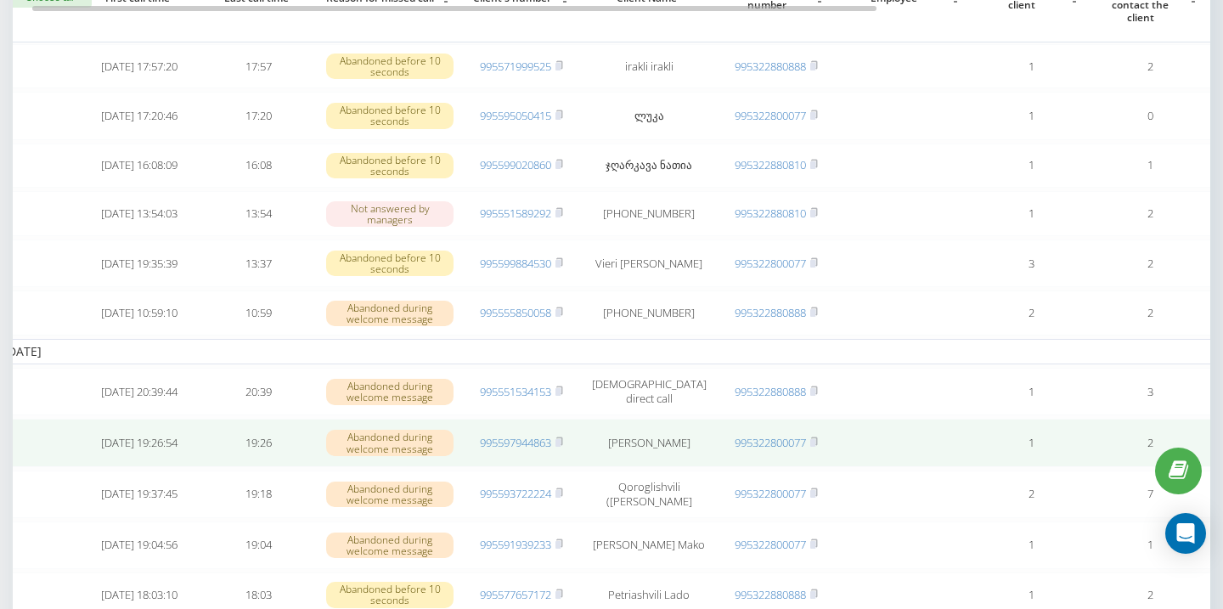
scroll to position [0, 29]
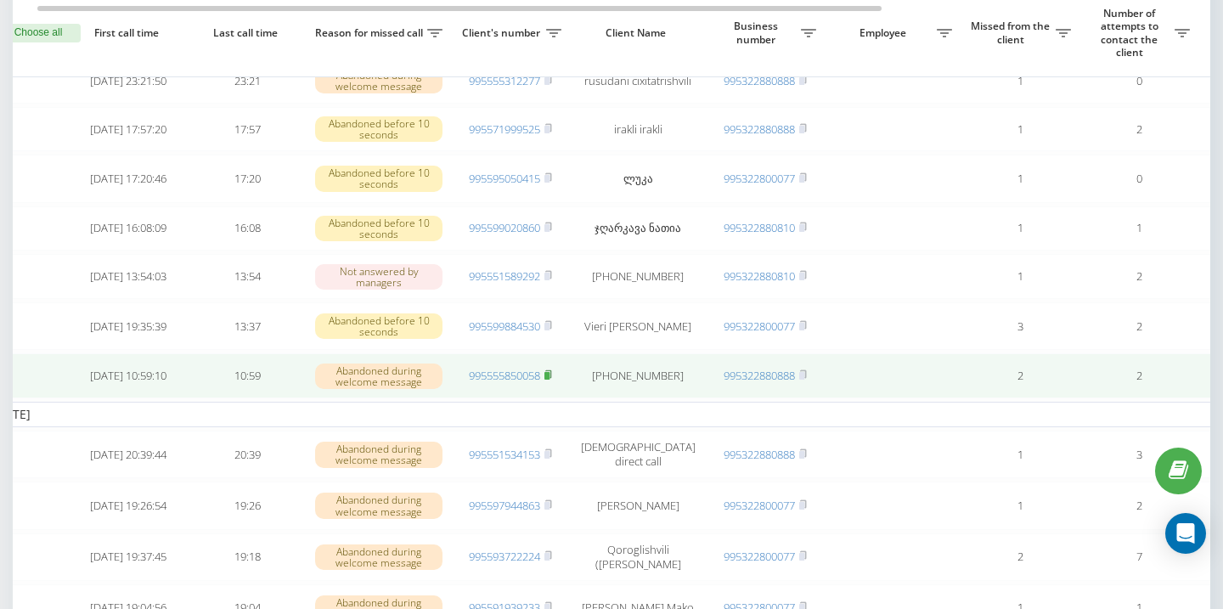
click at [552, 380] on icon at bounding box center [548, 374] width 8 height 10
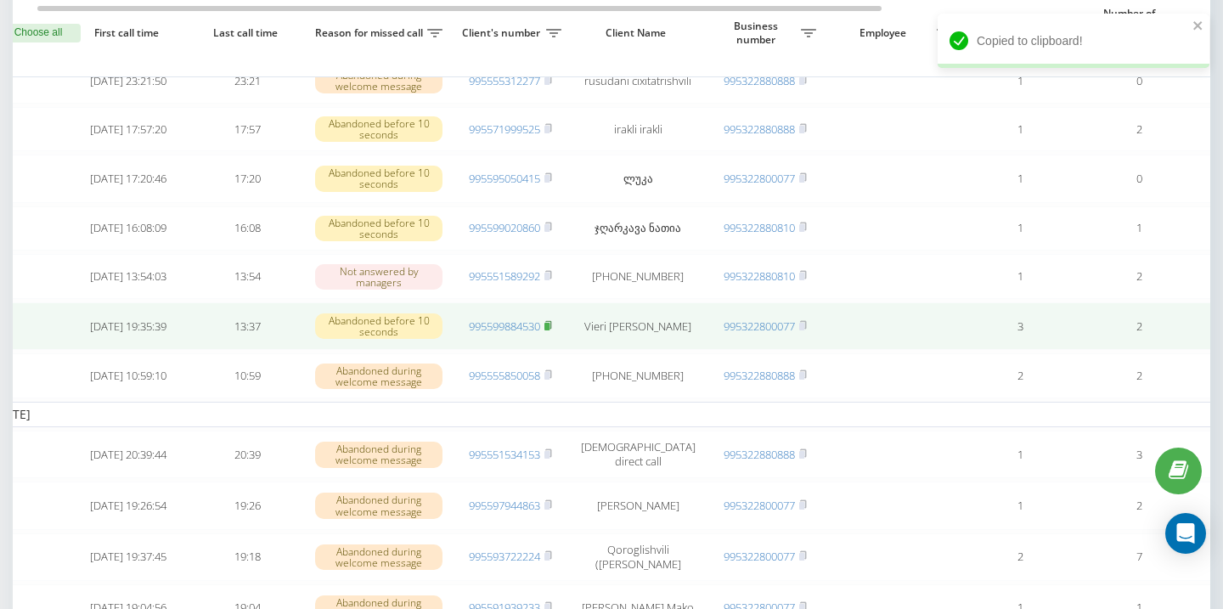
click at [551, 330] on icon at bounding box center [548, 325] width 8 height 10
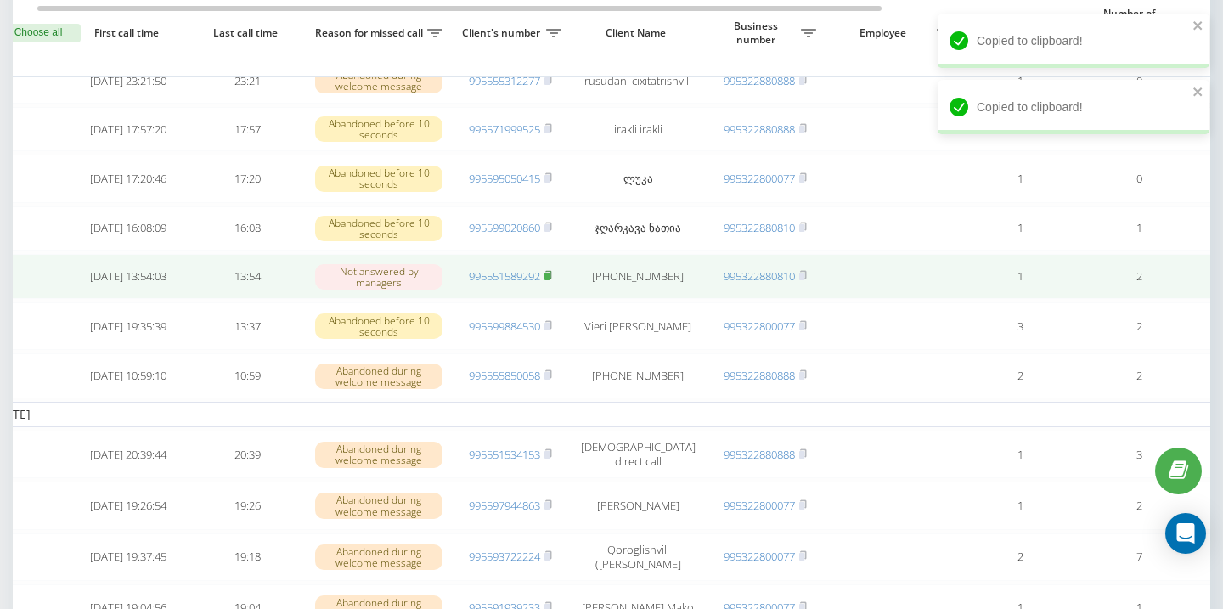
click at [549, 280] on rect at bounding box center [546, 277] width 5 height 8
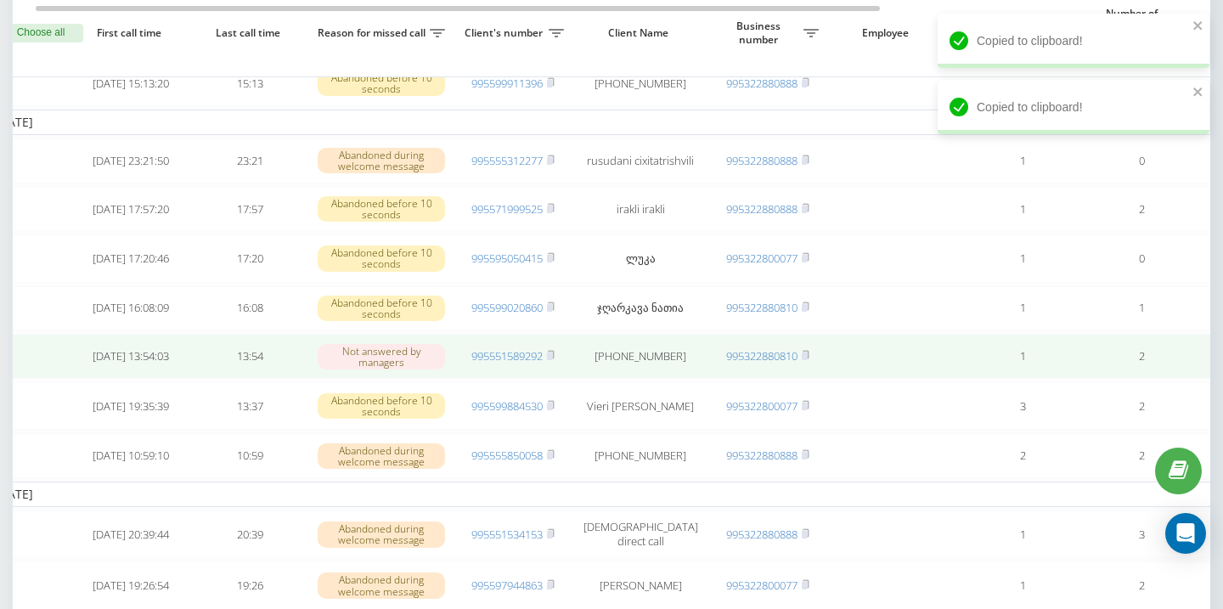
scroll to position [0, 25]
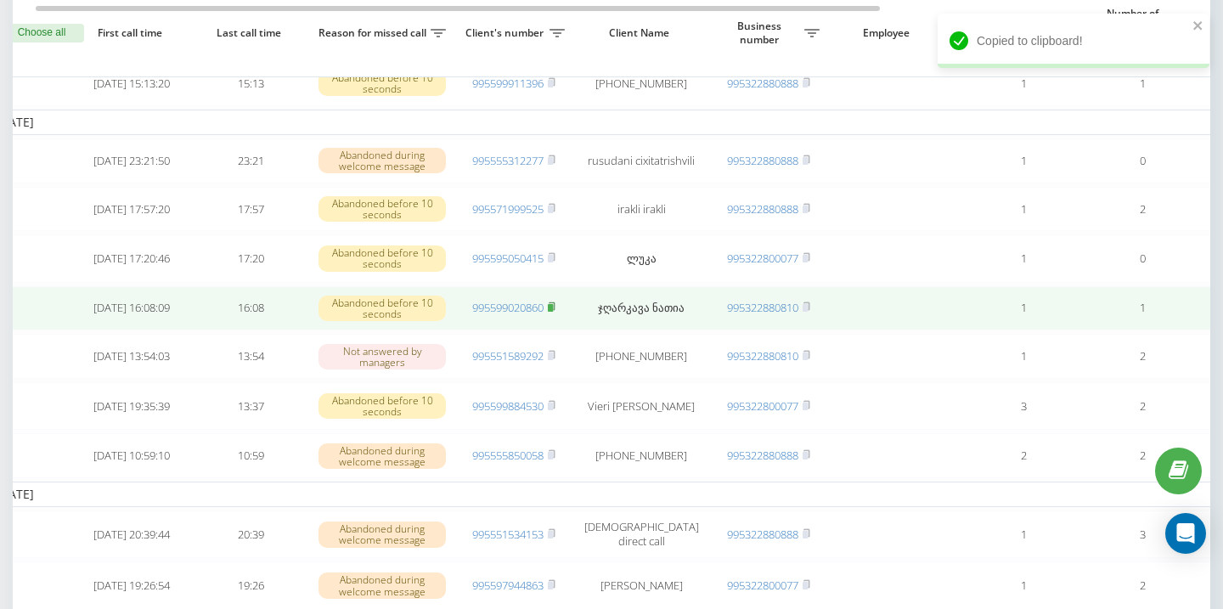
click at [553, 312] on rect at bounding box center [550, 308] width 5 height 8
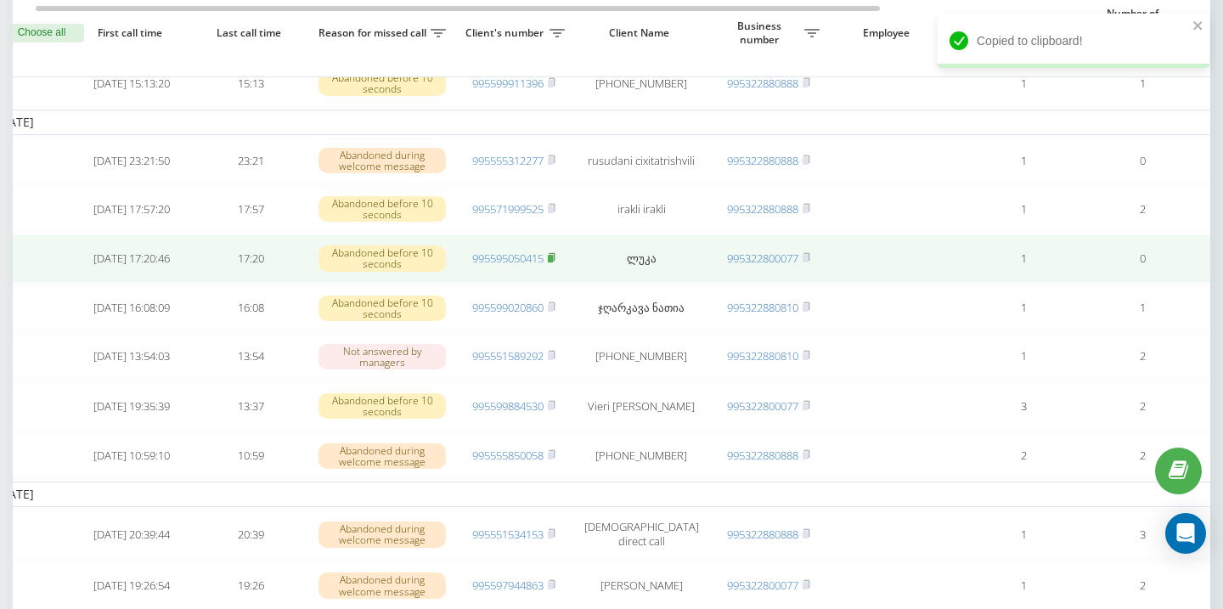
click at [555, 261] on icon at bounding box center [552, 257] width 6 height 8
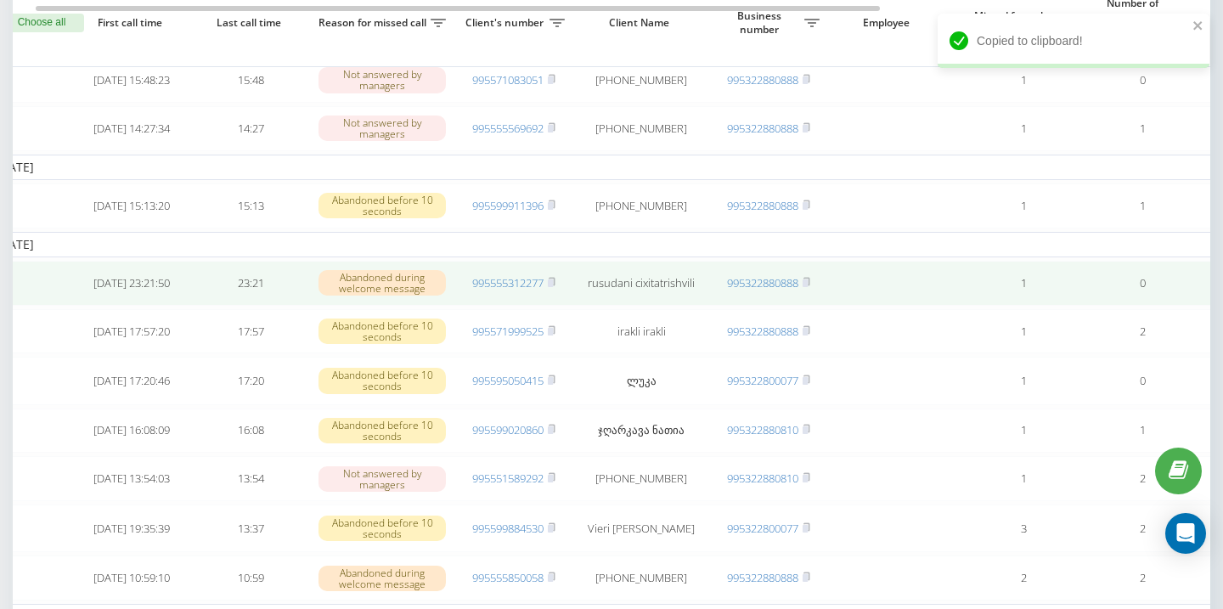
scroll to position [596, 0]
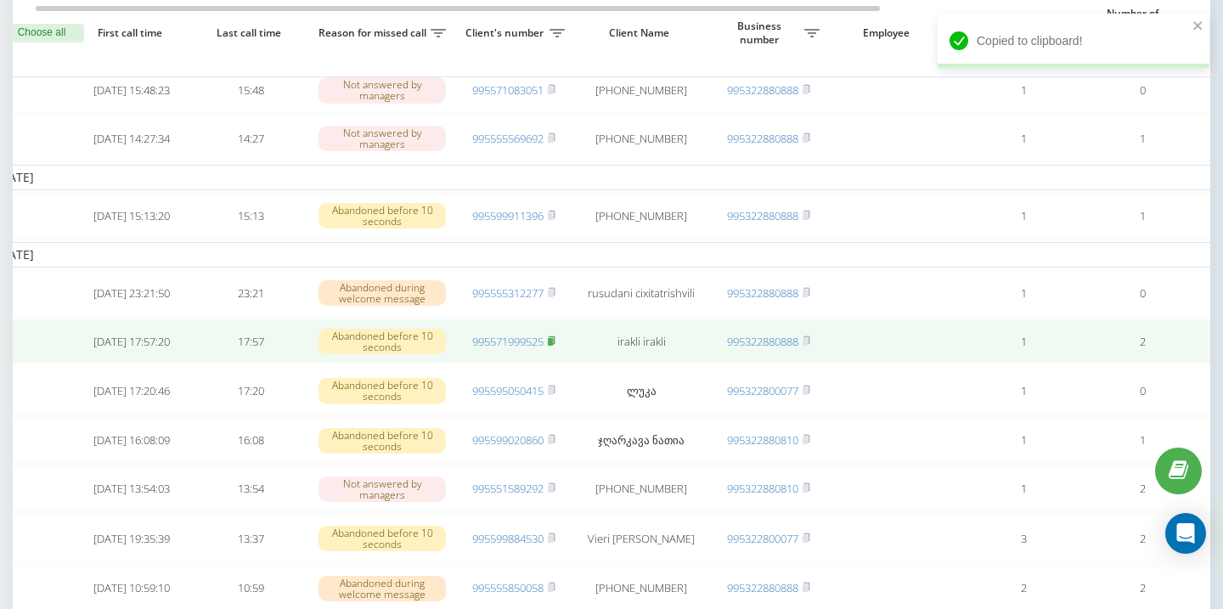
click at [553, 345] on rect at bounding box center [550, 341] width 5 height 8
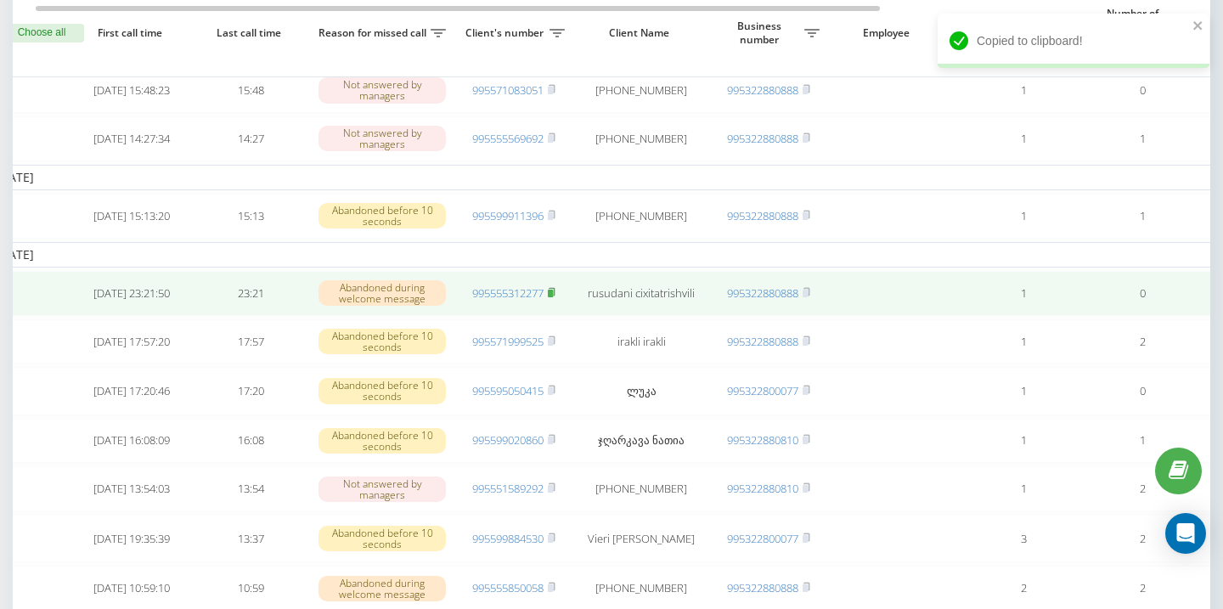
click at [555, 296] on icon at bounding box center [552, 292] width 6 height 8
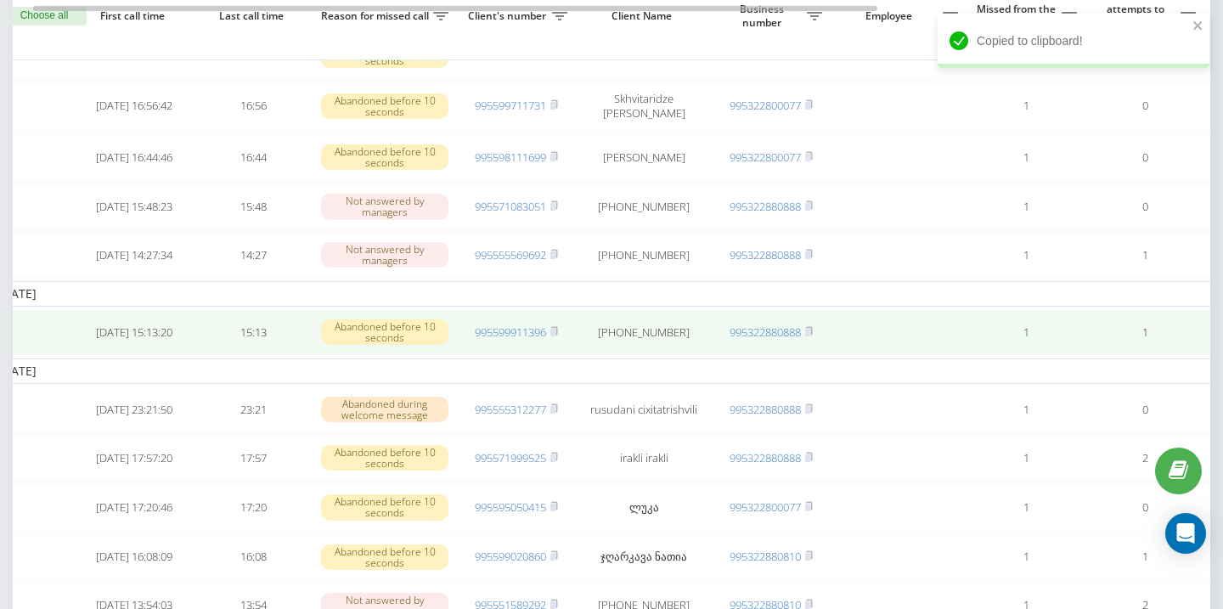
scroll to position [0, 22]
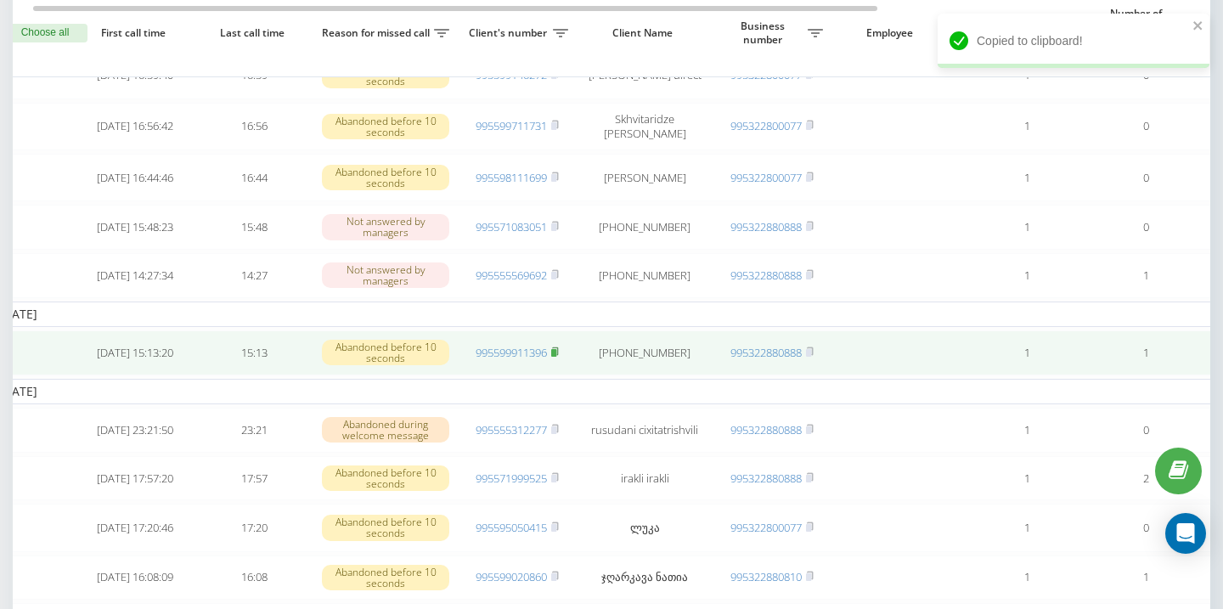
click at [559, 357] on icon at bounding box center [555, 352] width 8 height 10
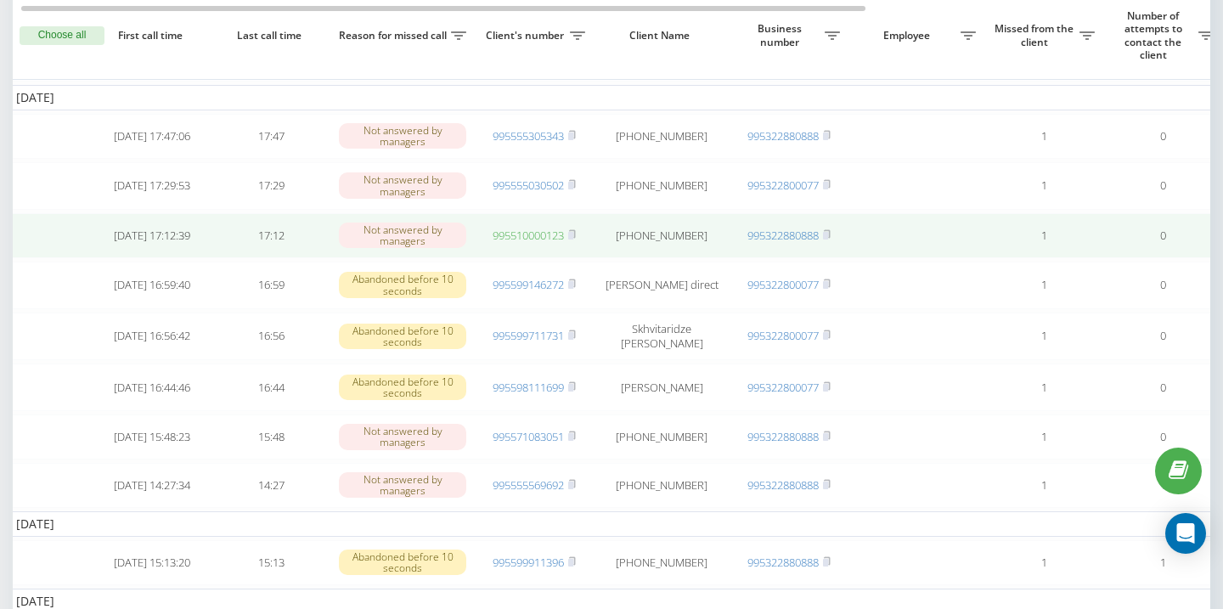
scroll to position [0, 6]
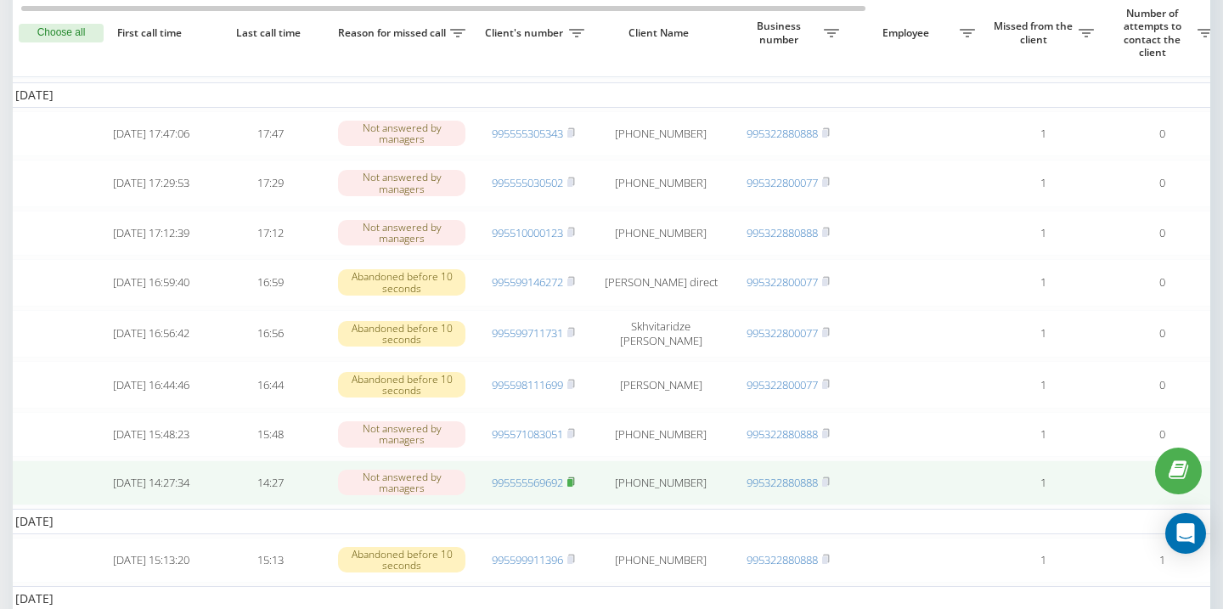
click at [575, 487] on icon at bounding box center [571, 481] width 8 height 10
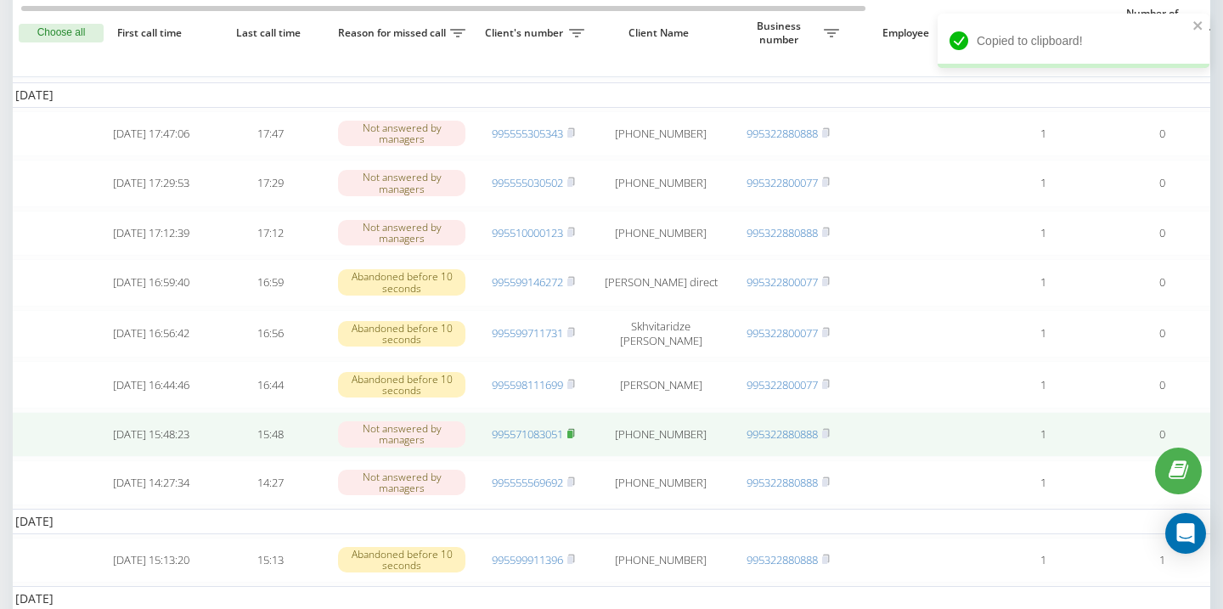
click at [573, 438] on icon at bounding box center [571, 433] width 8 height 10
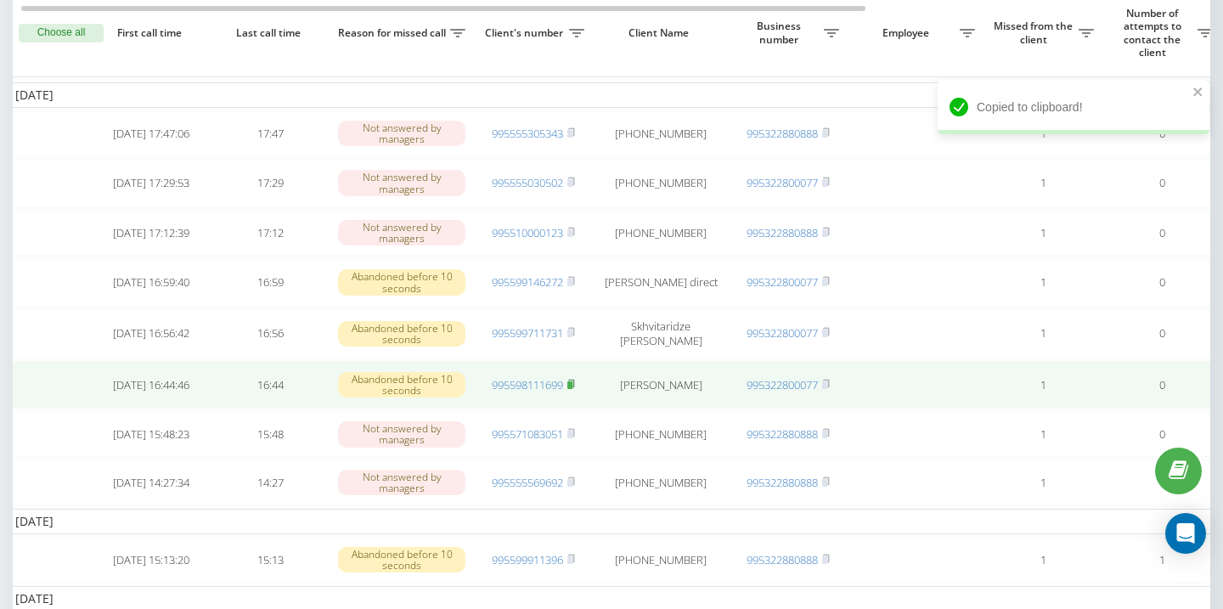
click at [575, 389] on icon at bounding box center [571, 384] width 8 height 10
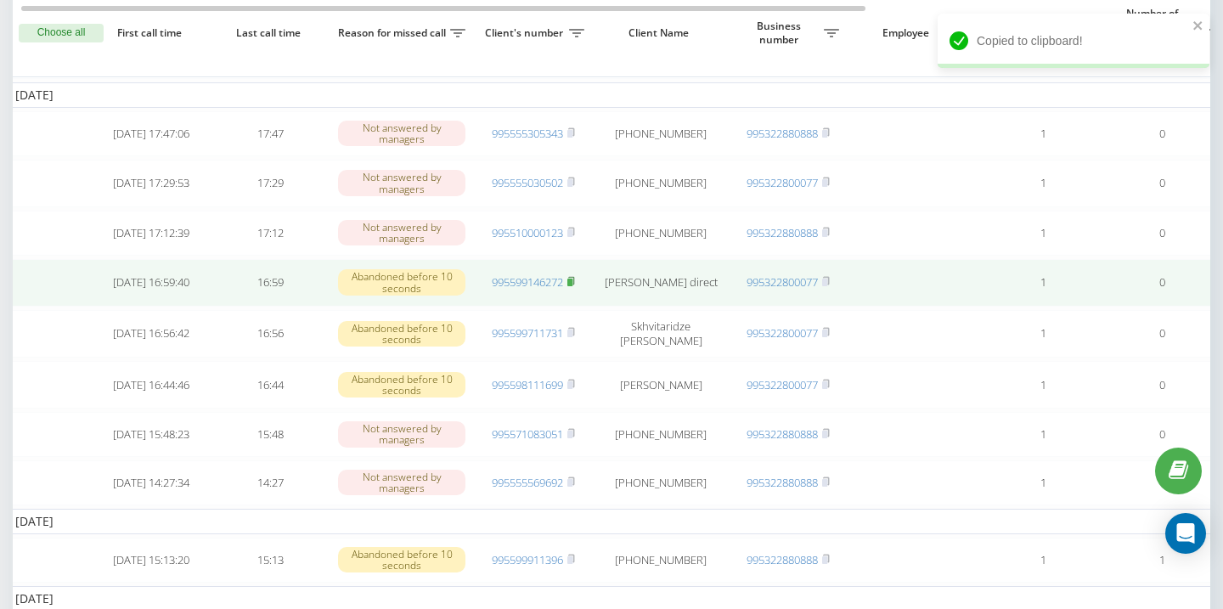
click at [572, 286] on rect at bounding box center [569, 283] width 5 height 8
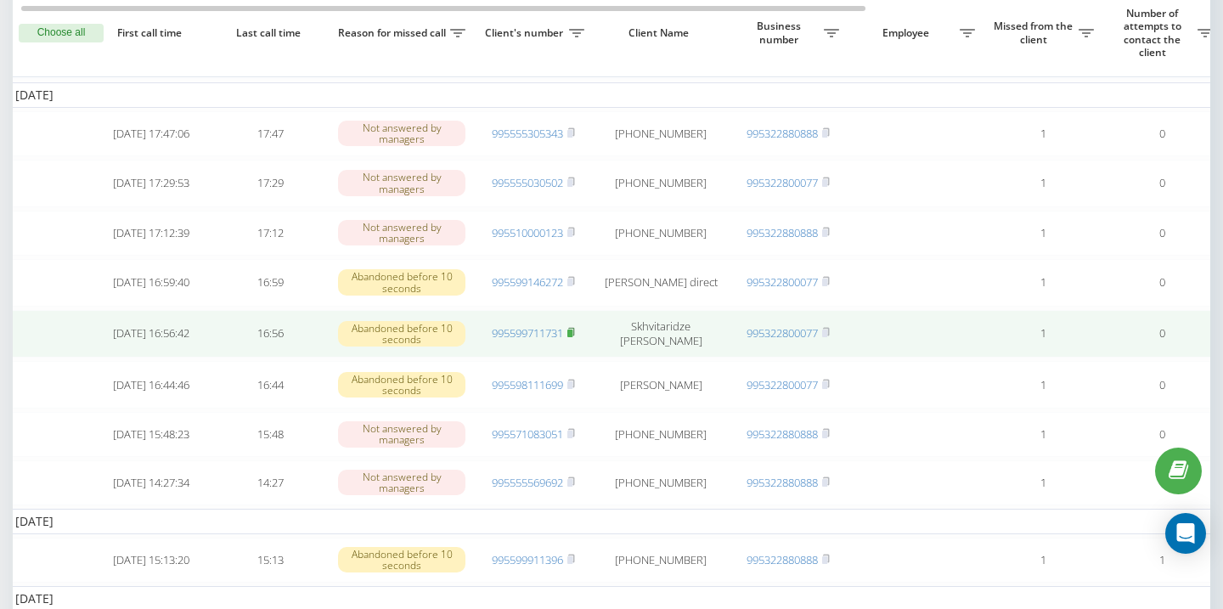
click at [575, 337] on icon at bounding box center [571, 332] width 8 height 10
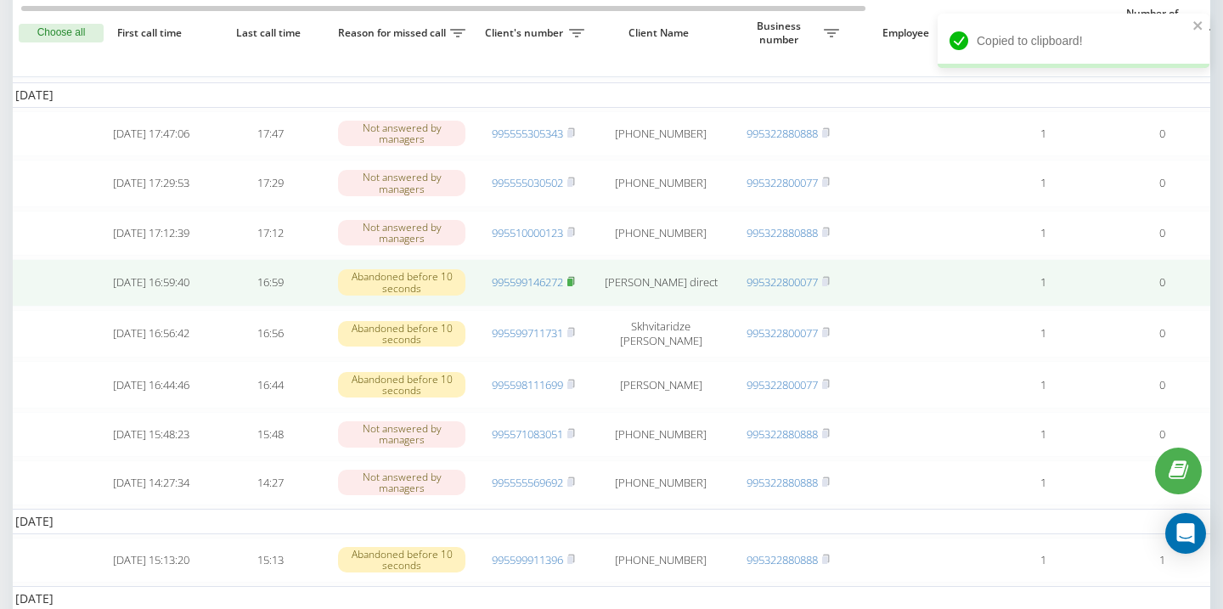
click at [575, 286] on icon at bounding box center [571, 281] width 8 height 10
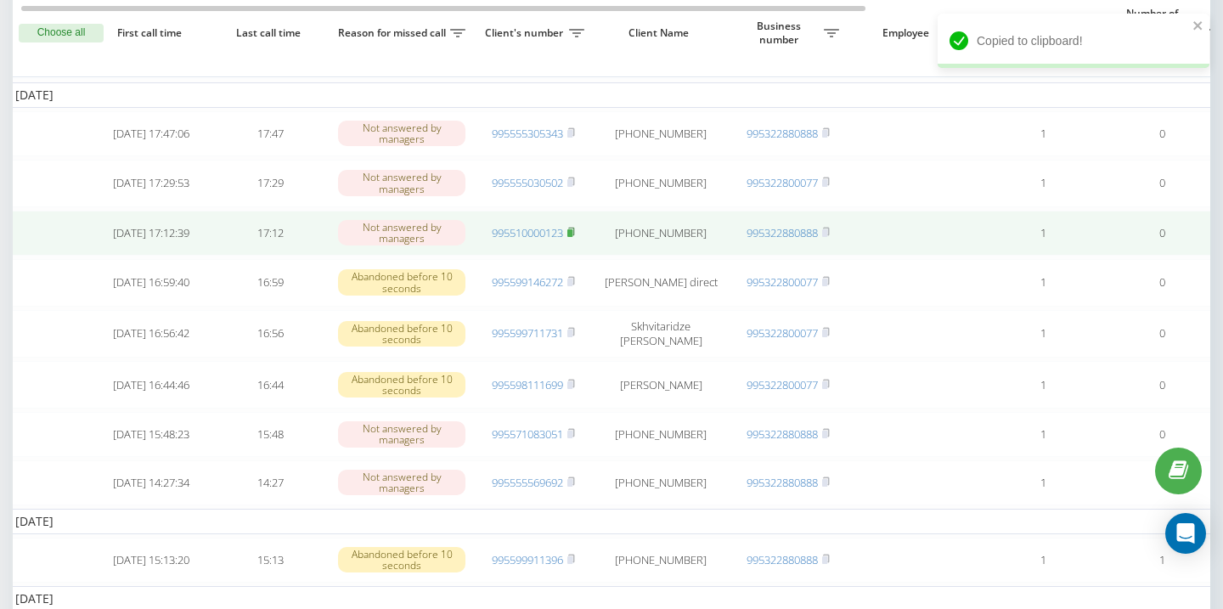
click at [572, 237] on rect at bounding box center [569, 233] width 5 height 8
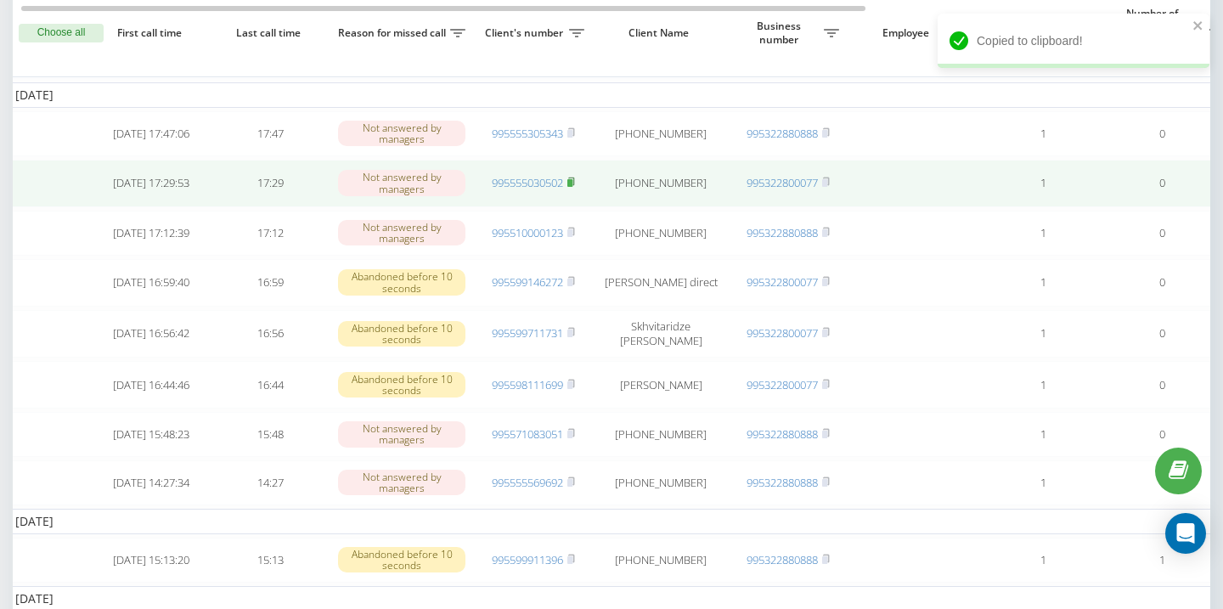
click at [575, 187] on icon at bounding box center [571, 182] width 8 height 10
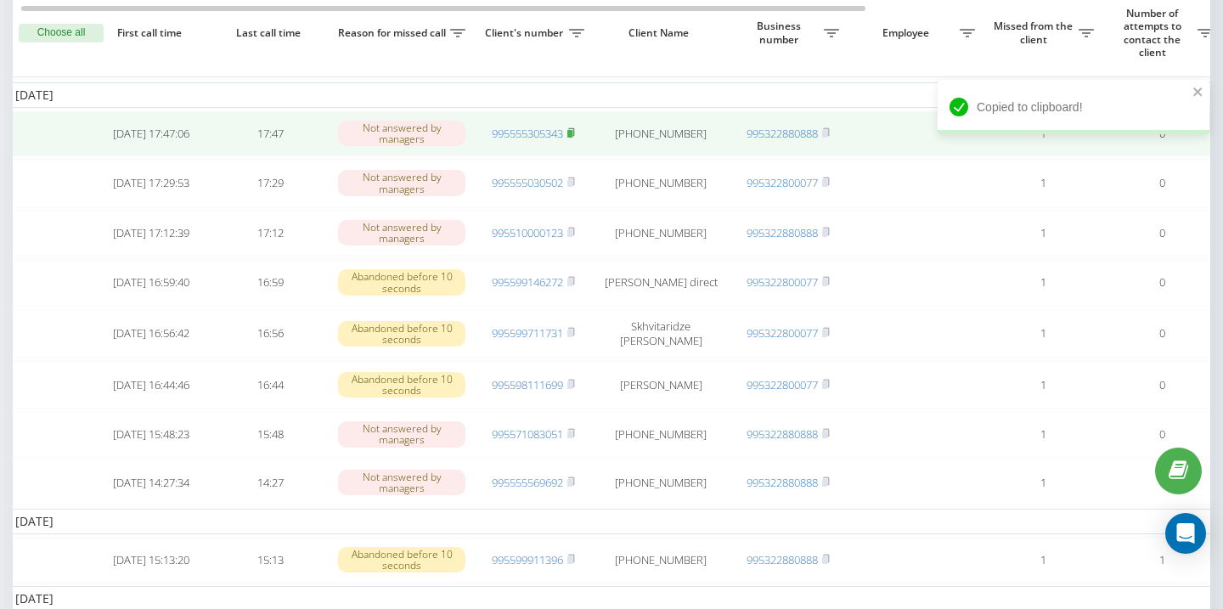
click at [572, 138] on rect at bounding box center [569, 134] width 5 height 8
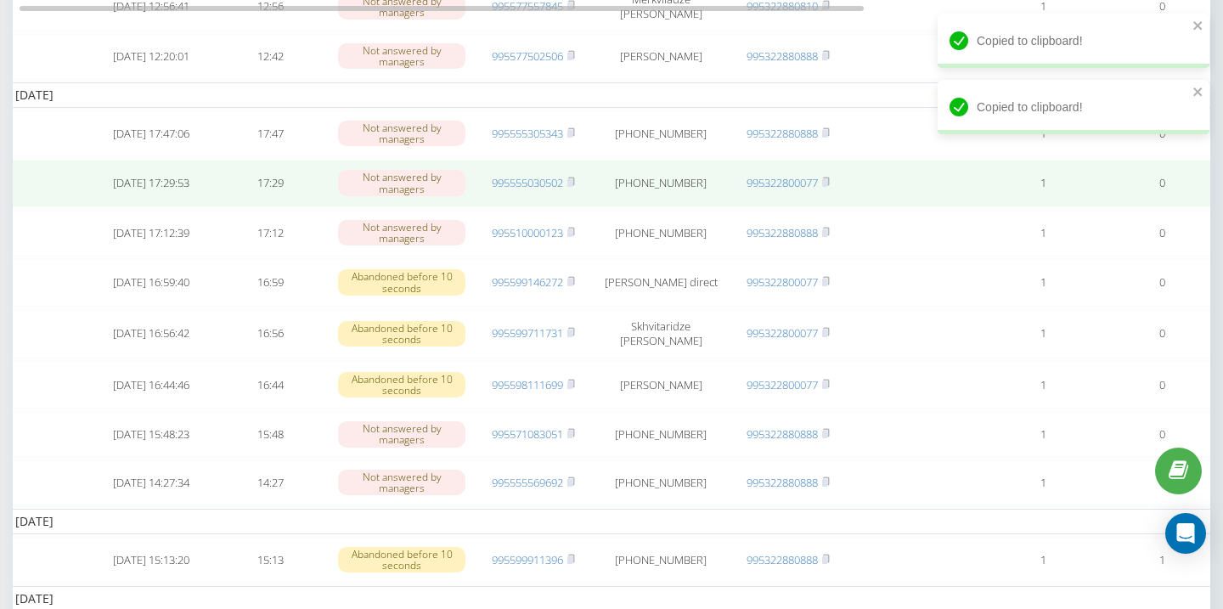
scroll to position [0, 3]
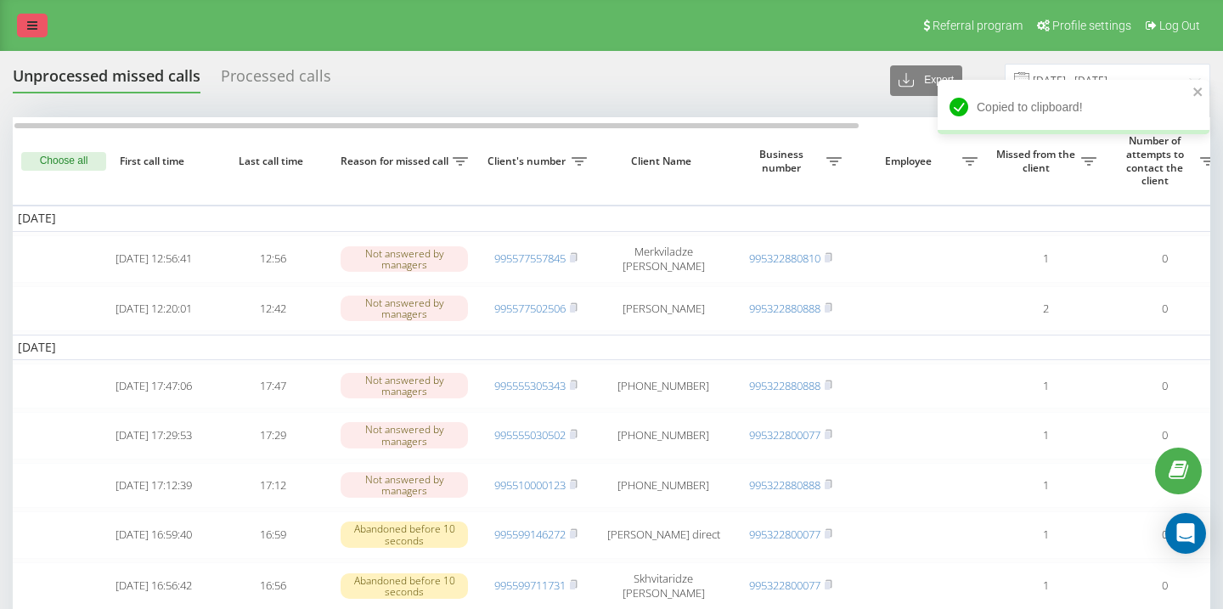
click at [34, 26] on icon at bounding box center [32, 26] width 10 height 12
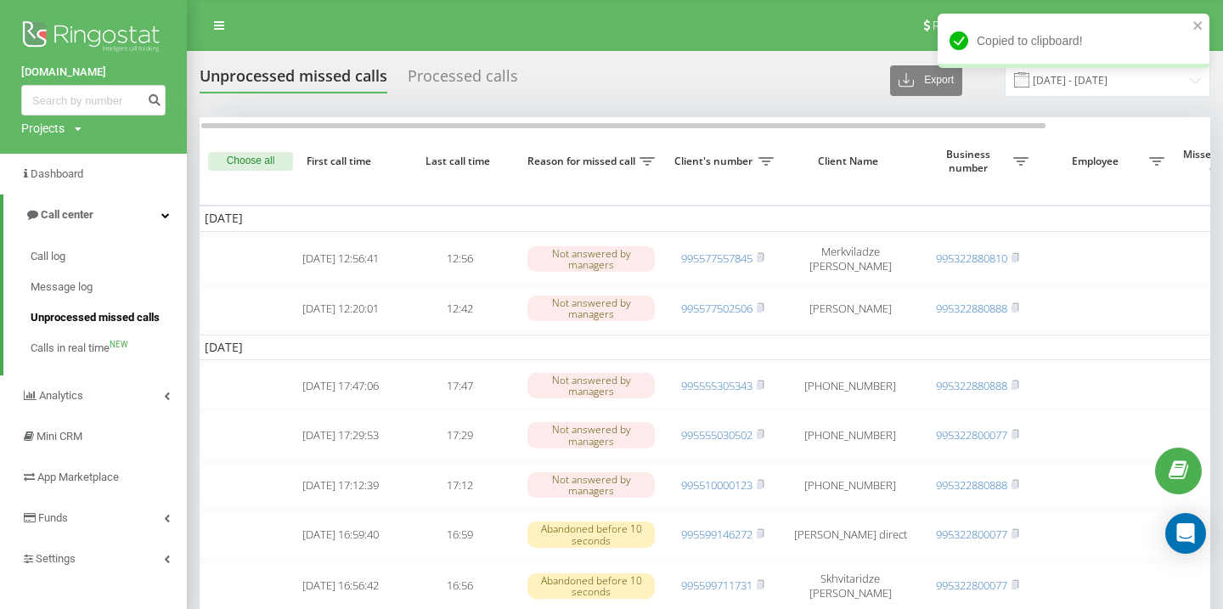
click at [93, 323] on span "Unprocessed missed calls" at bounding box center [95, 317] width 129 height 17
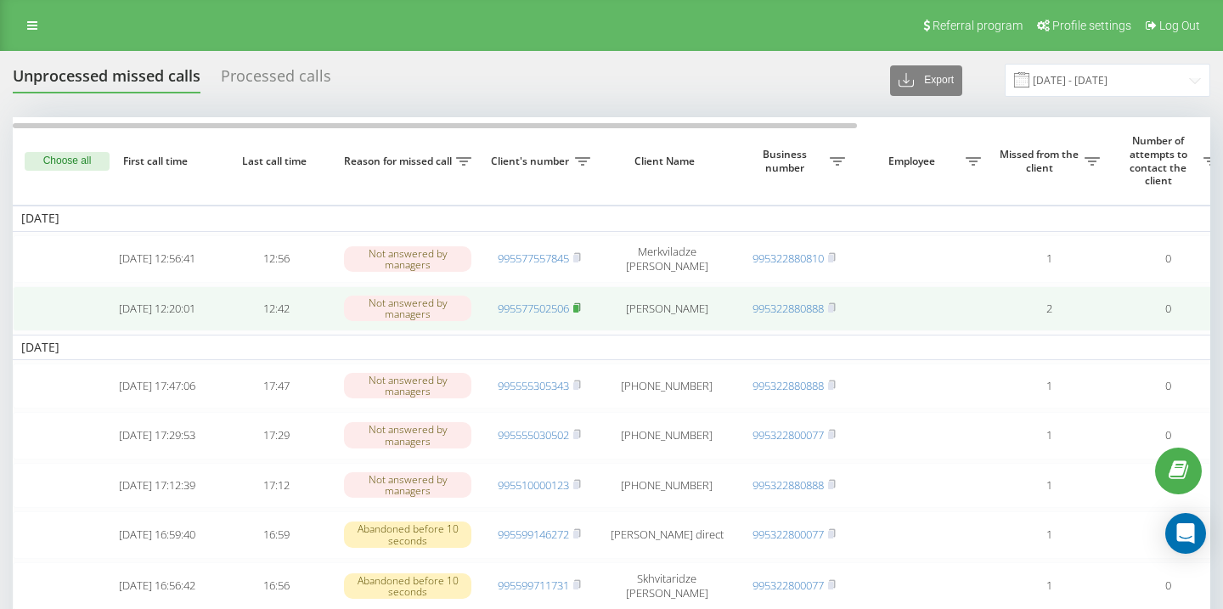
click at [578, 308] on rect at bounding box center [575, 309] width 5 height 8
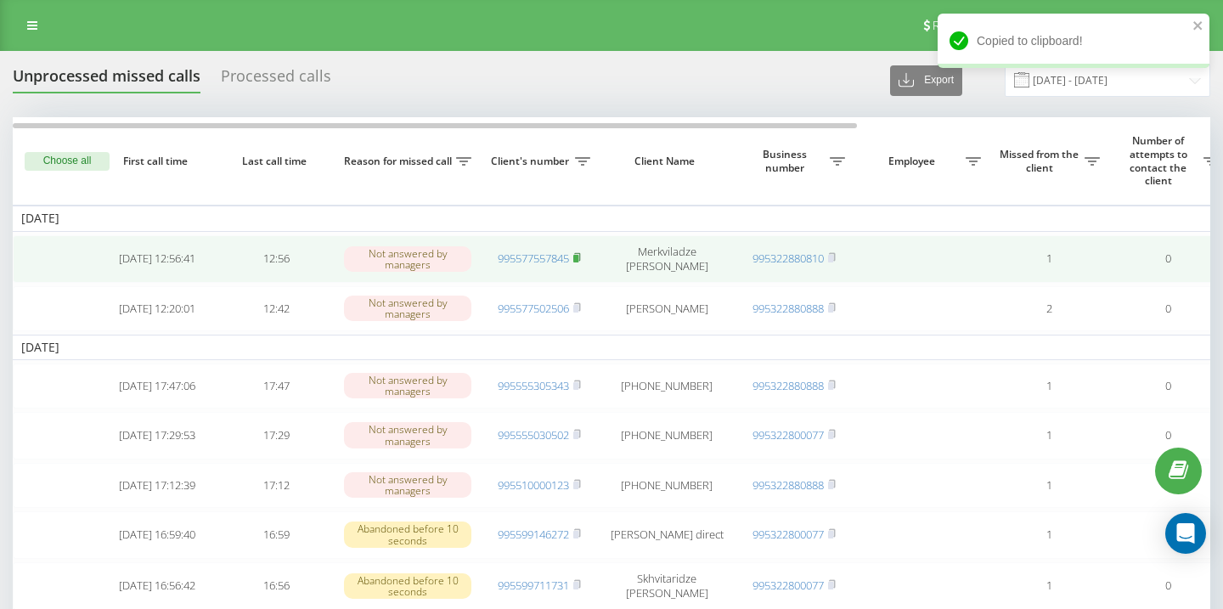
click at [580, 258] on icon at bounding box center [577, 257] width 6 height 8
